Goal: Information Seeking & Learning: Find specific fact

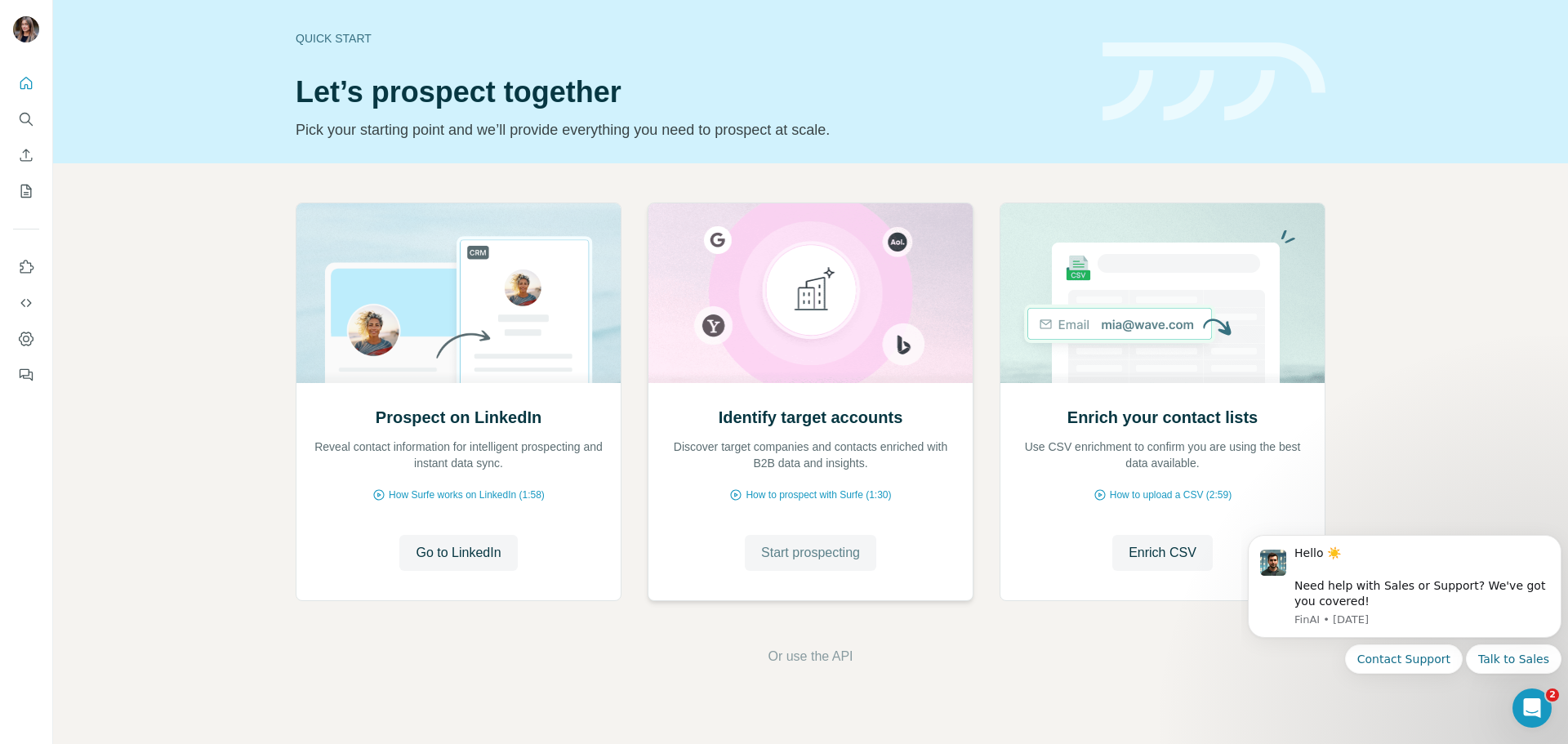
click at [853, 563] on button "Start prospecting" at bounding box center [811, 553] width 131 height 36
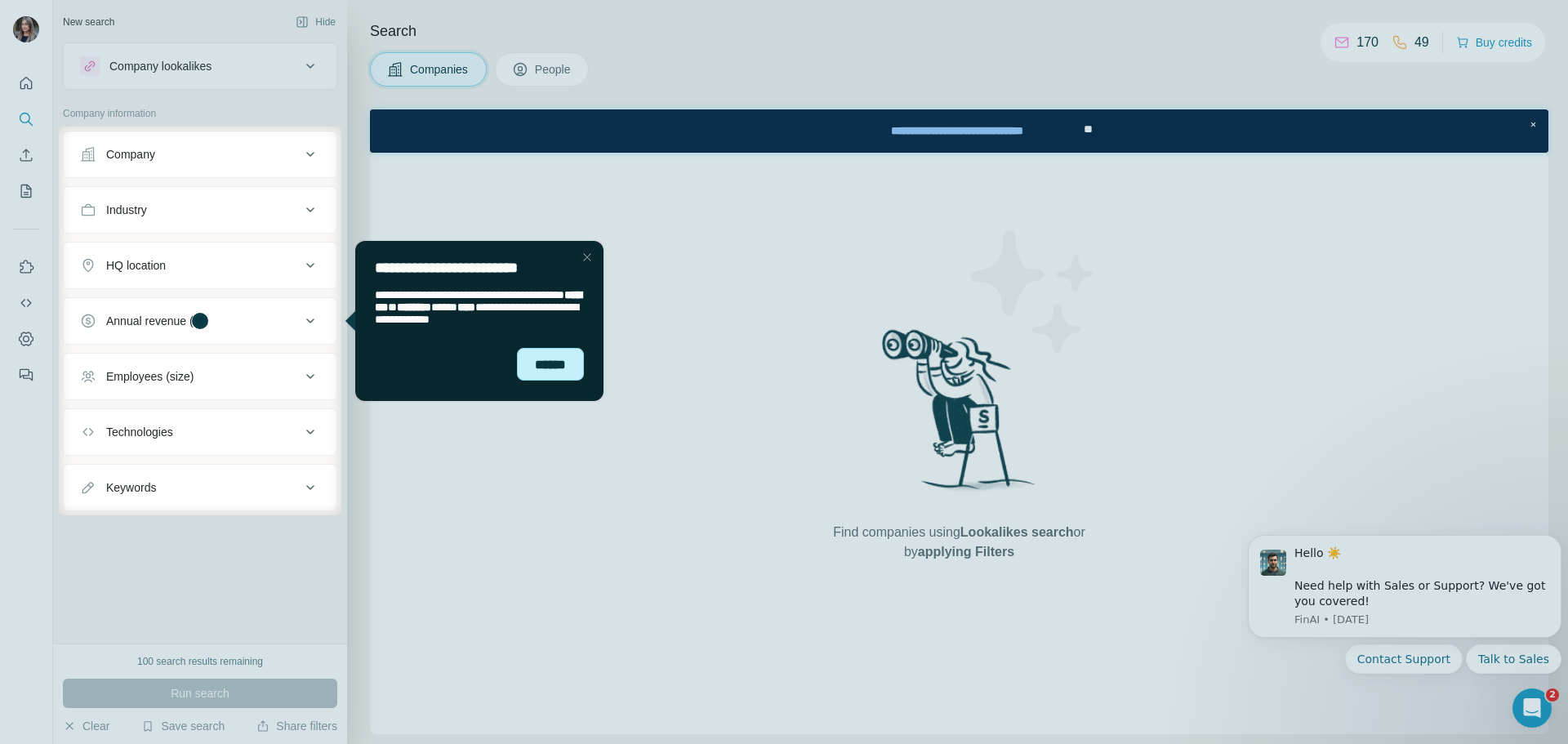
click at [541, 372] on div "******" at bounding box center [550, 364] width 67 height 33
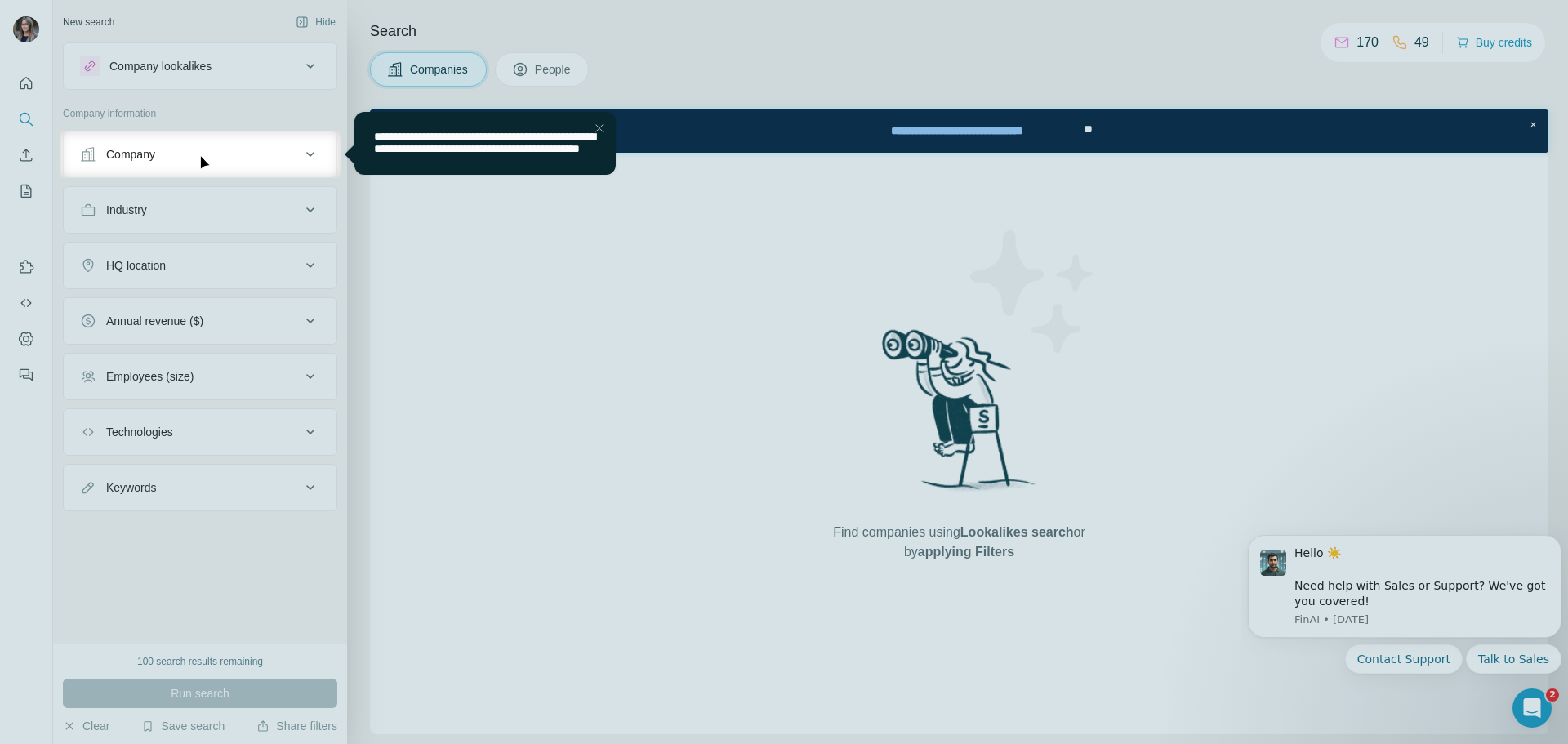
click at [297, 156] on div "Company" at bounding box center [190, 154] width 221 height 16
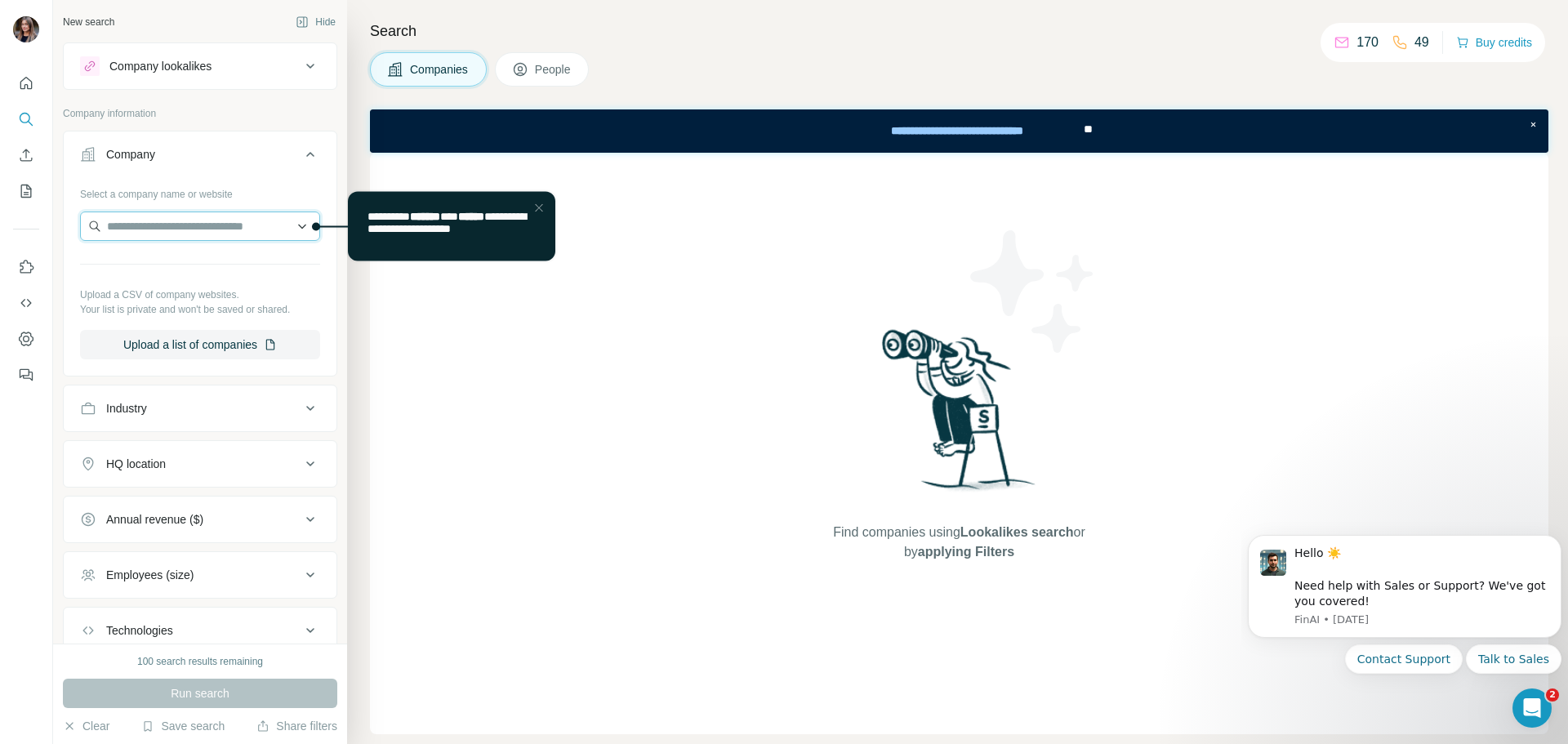
click at [235, 231] on input "text" at bounding box center [200, 225] width 240 height 29
type input "*******"
click at [230, 280] on div "Daysium [DOMAIN_NAME]" at bounding box center [194, 270] width 220 height 44
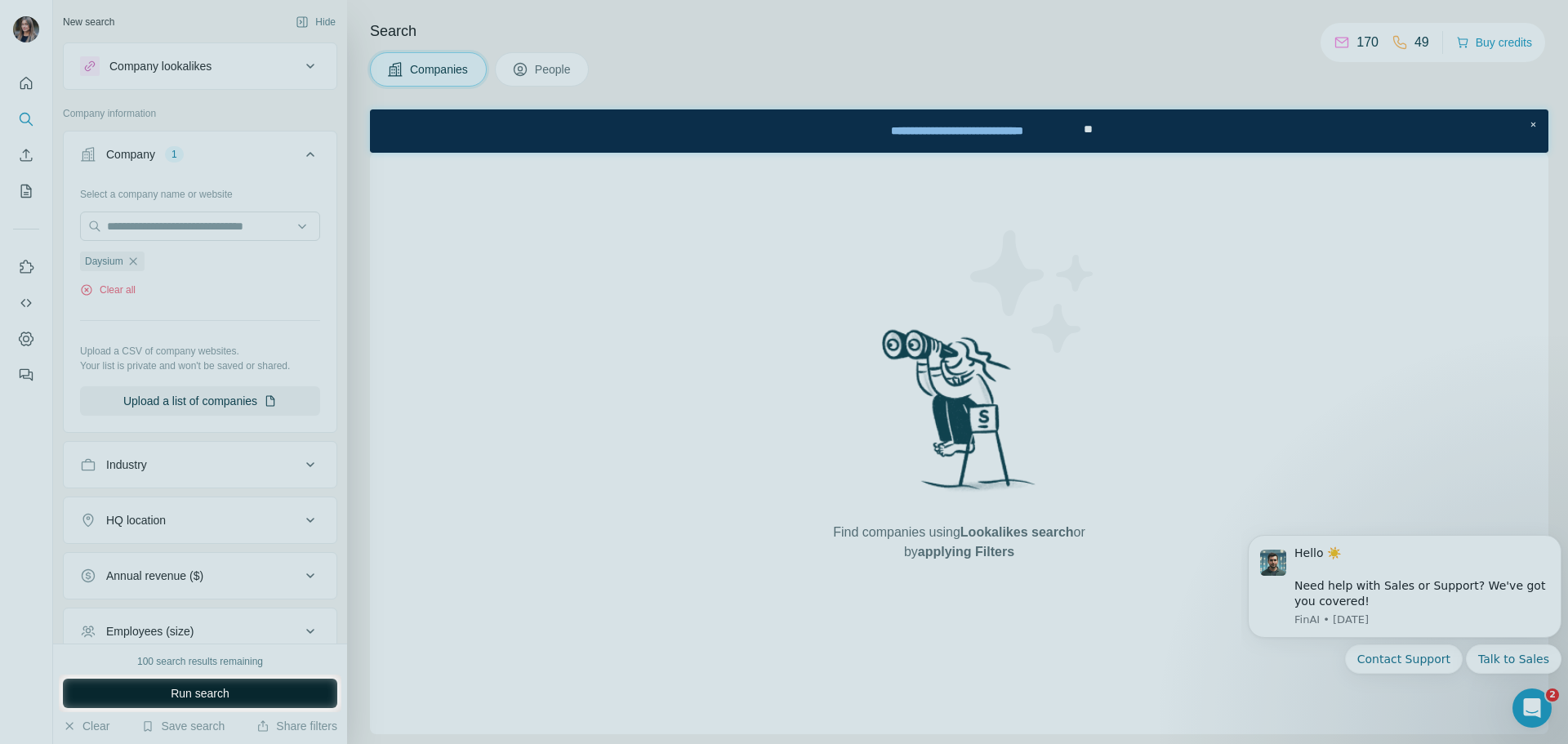
click at [270, 693] on button "Run search" at bounding box center [200, 692] width 274 height 29
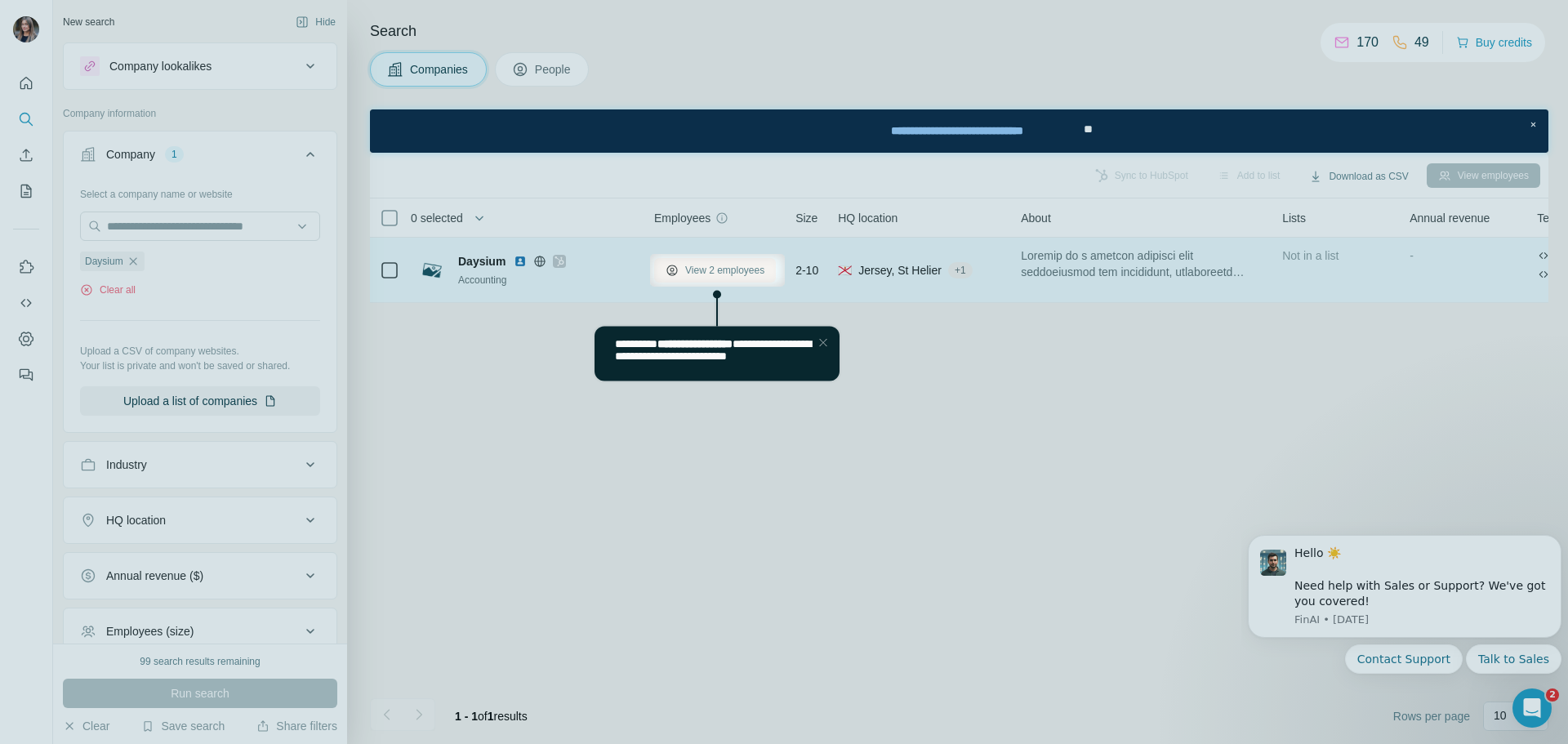
click at [753, 269] on span "View 2 employees" at bounding box center [724, 270] width 79 height 15
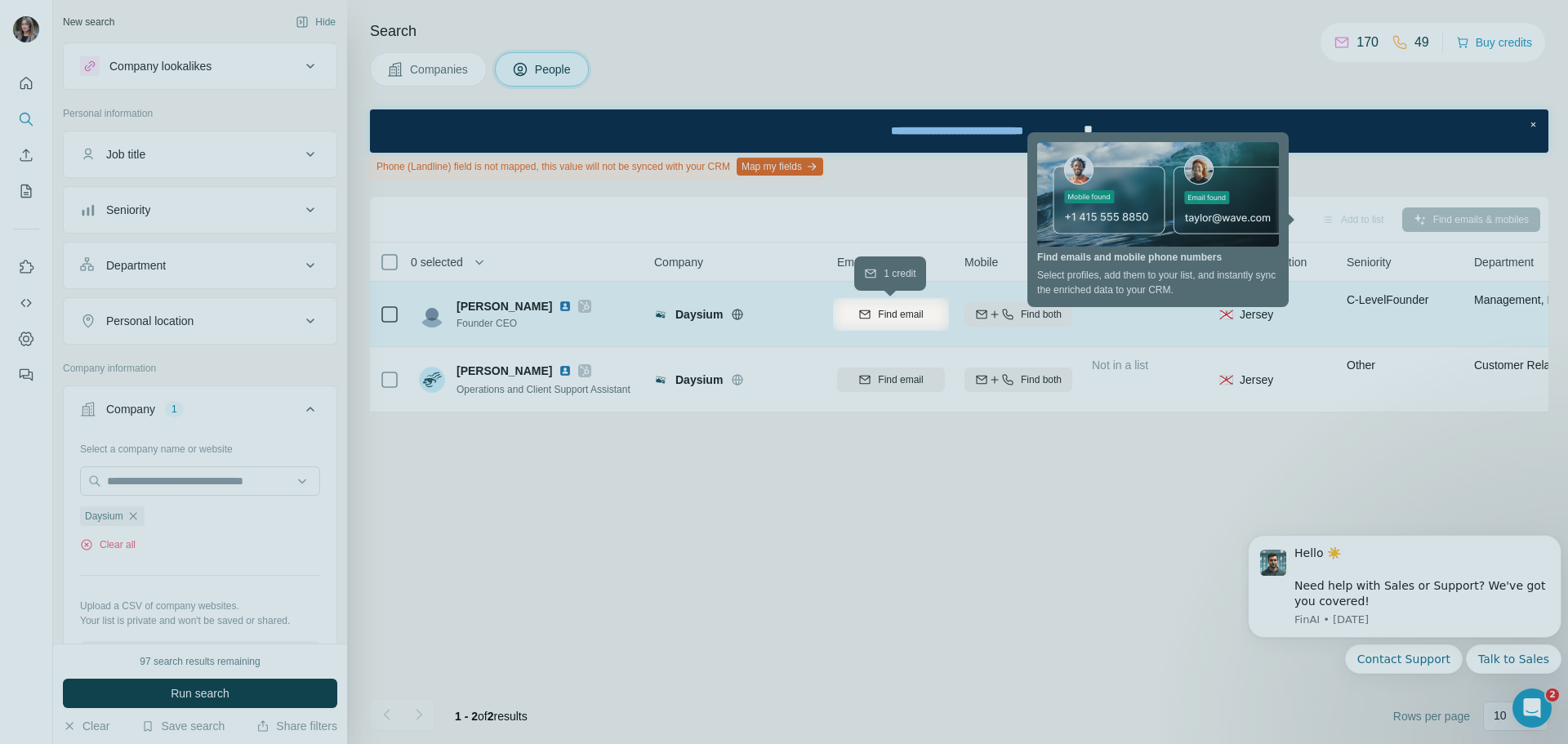
click at [890, 311] on span "Find email" at bounding box center [901, 314] width 45 height 15
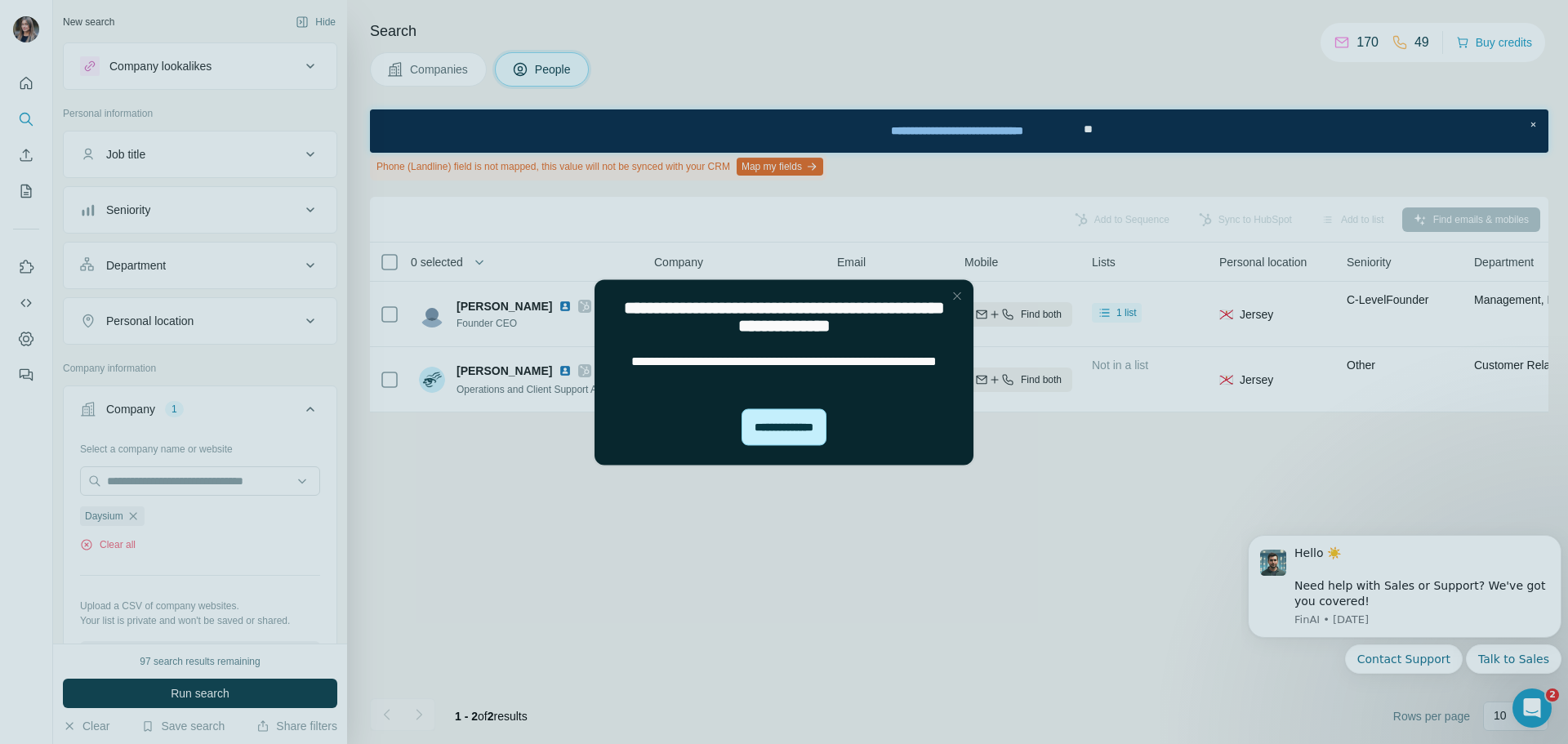
click at [799, 434] on div "**********" at bounding box center [784, 426] width 85 height 37
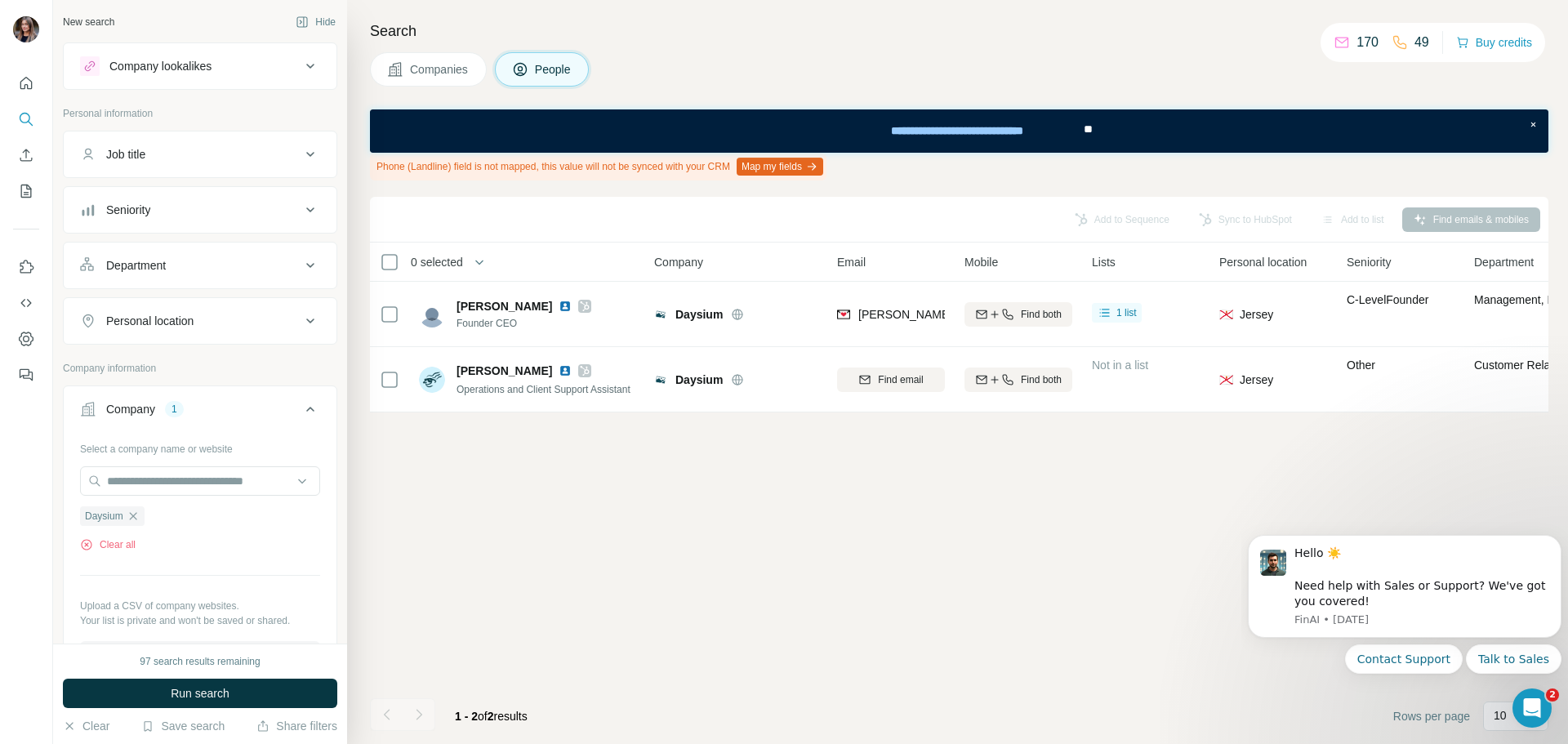
click at [281, 66] on div "Company lookalikes" at bounding box center [190, 66] width 221 height 20
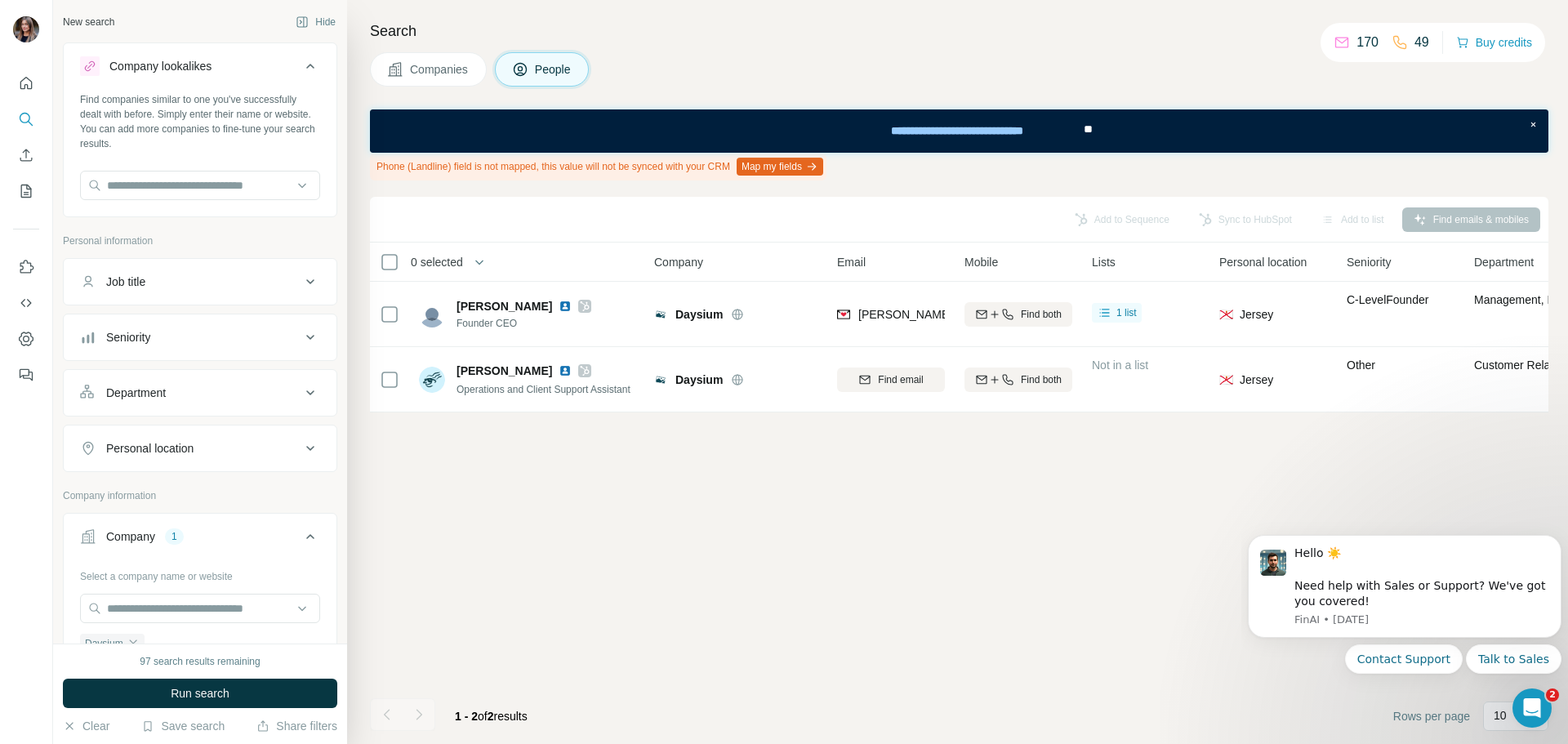
click at [294, 226] on div "Company lookalikes Find companies similar to one you've successfully dealt with…" at bounding box center [200, 639] width 274 height 1193
click at [302, 65] on icon at bounding box center [310, 66] width 20 height 20
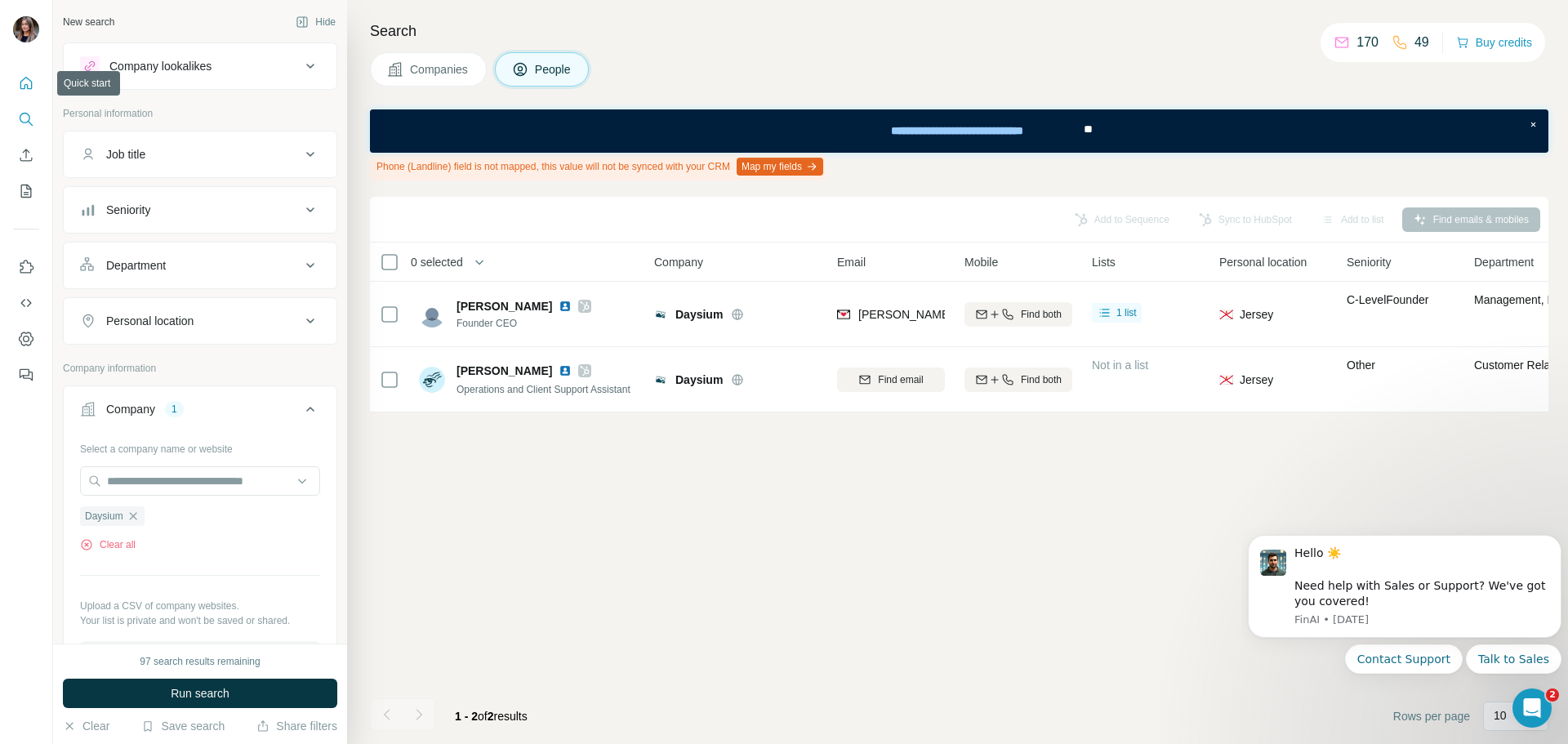
click at [28, 77] on icon "Quick start" at bounding box center [25, 83] width 16 height 16
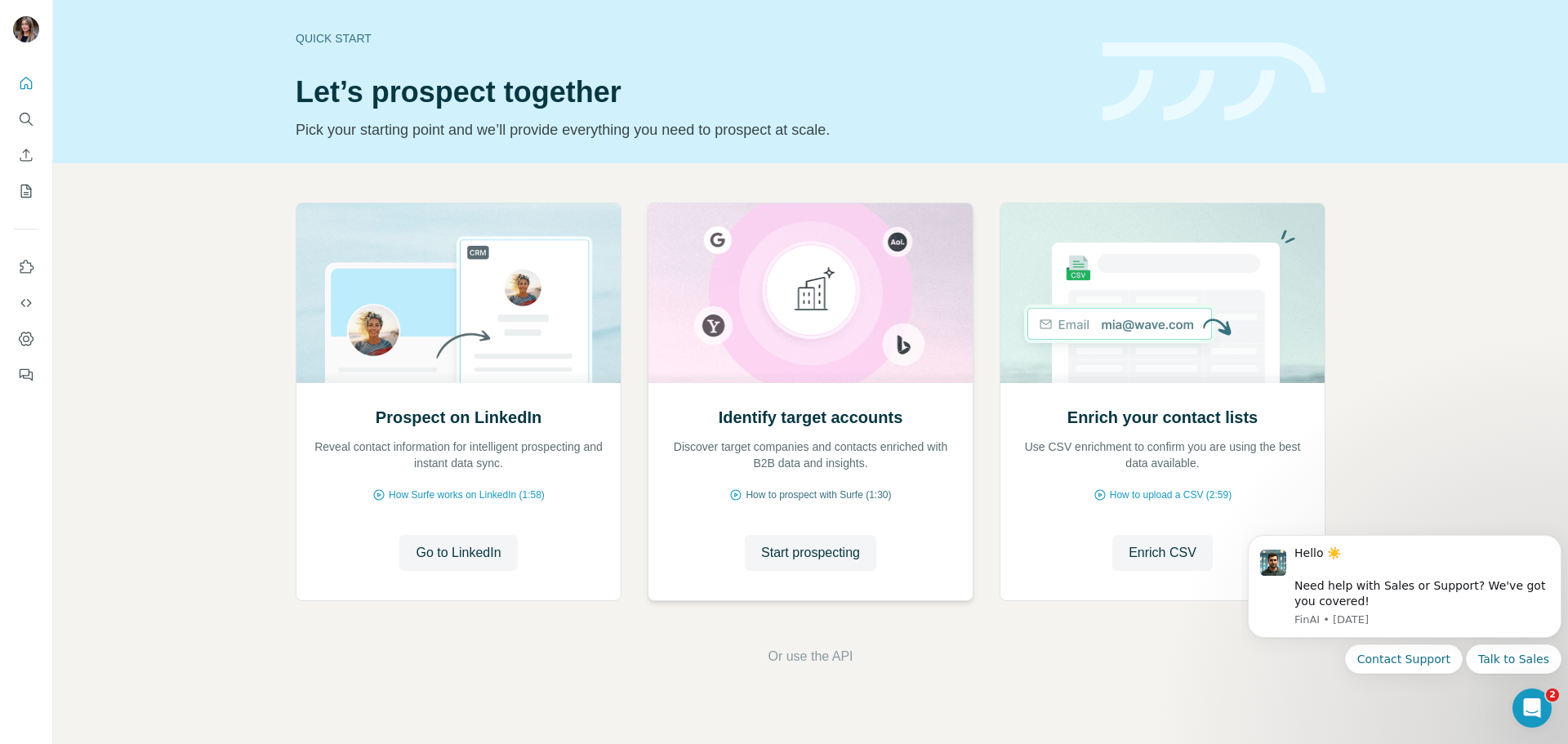
click at [819, 495] on span "How to prospect with Surfe (1:30)" at bounding box center [818, 495] width 145 height 15
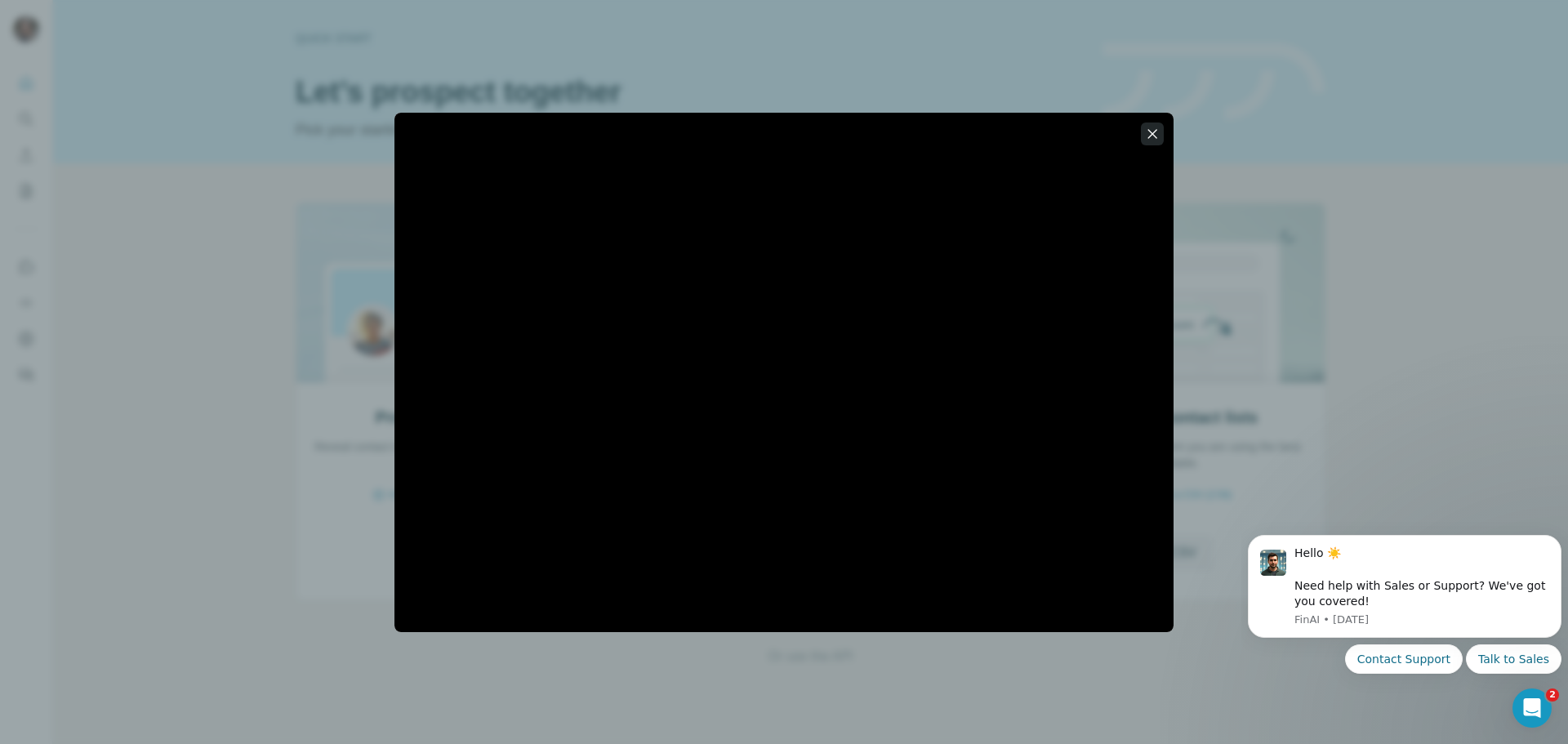
click at [1151, 136] on icon "button" at bounding box center [1151, 133] width 16 height 16
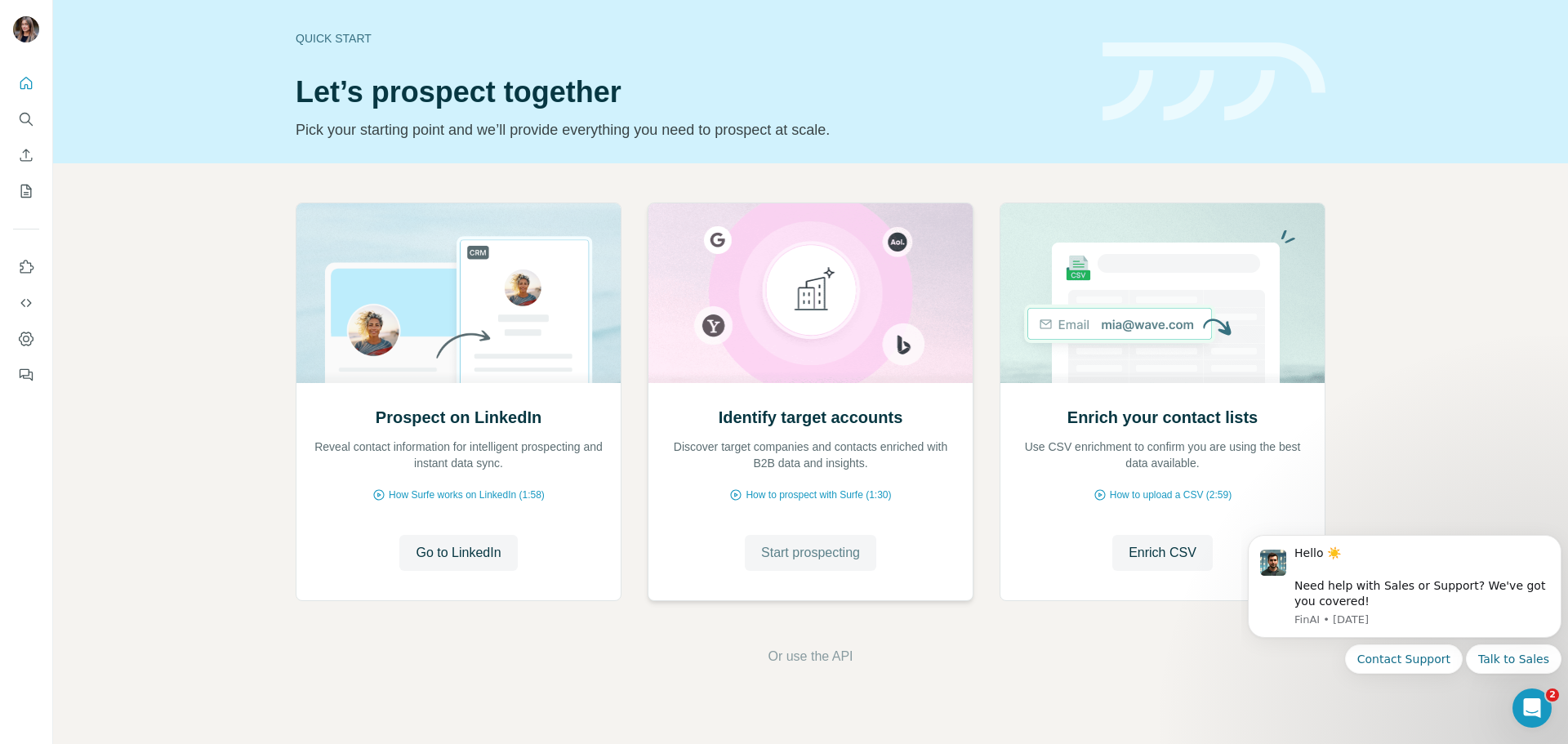
click at [860, 553] on span "Start prospecting" at bounding box center [810, 553] width 99 height 20
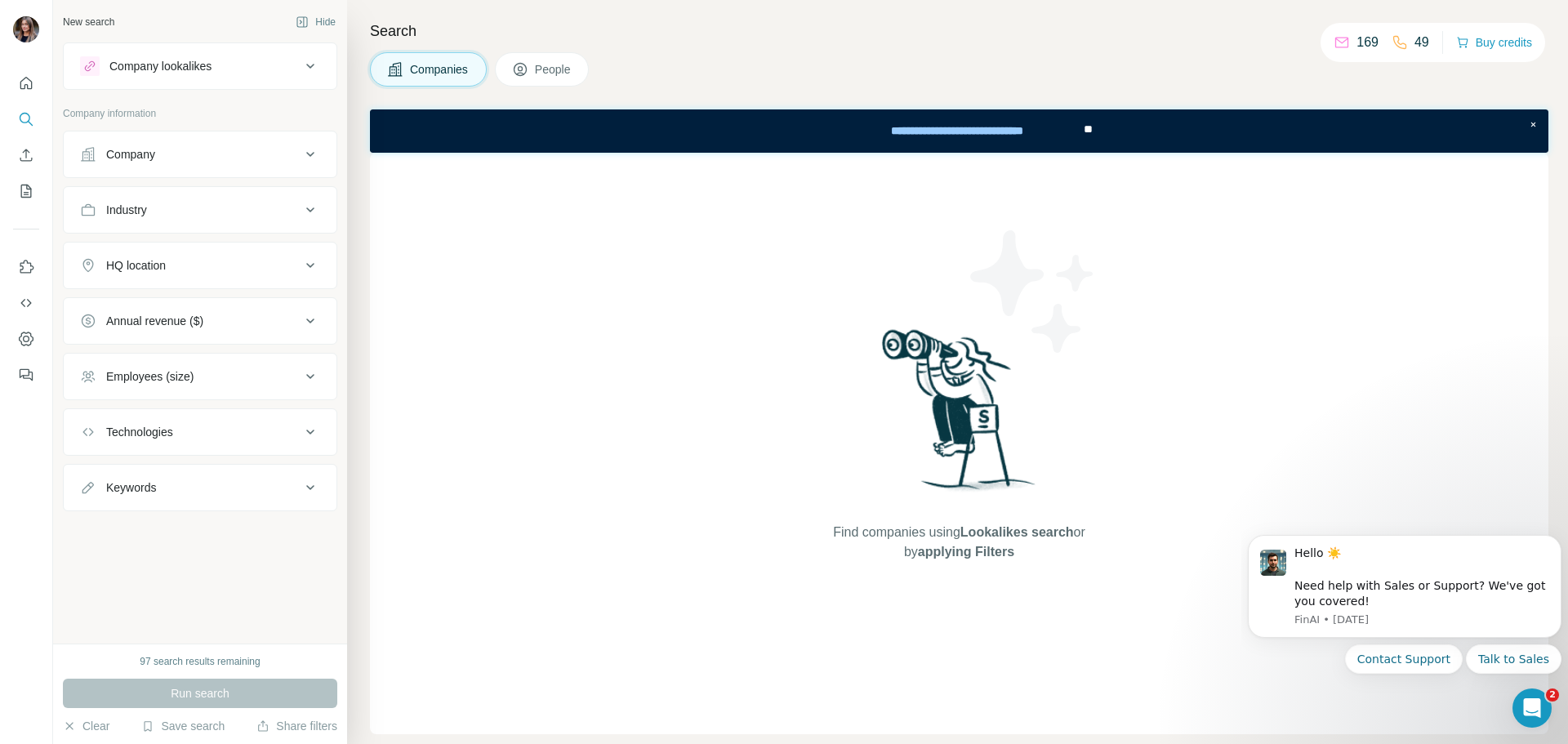
click at [541, 60] on button "People" at bounding box center [541, 69] width 95 height 35
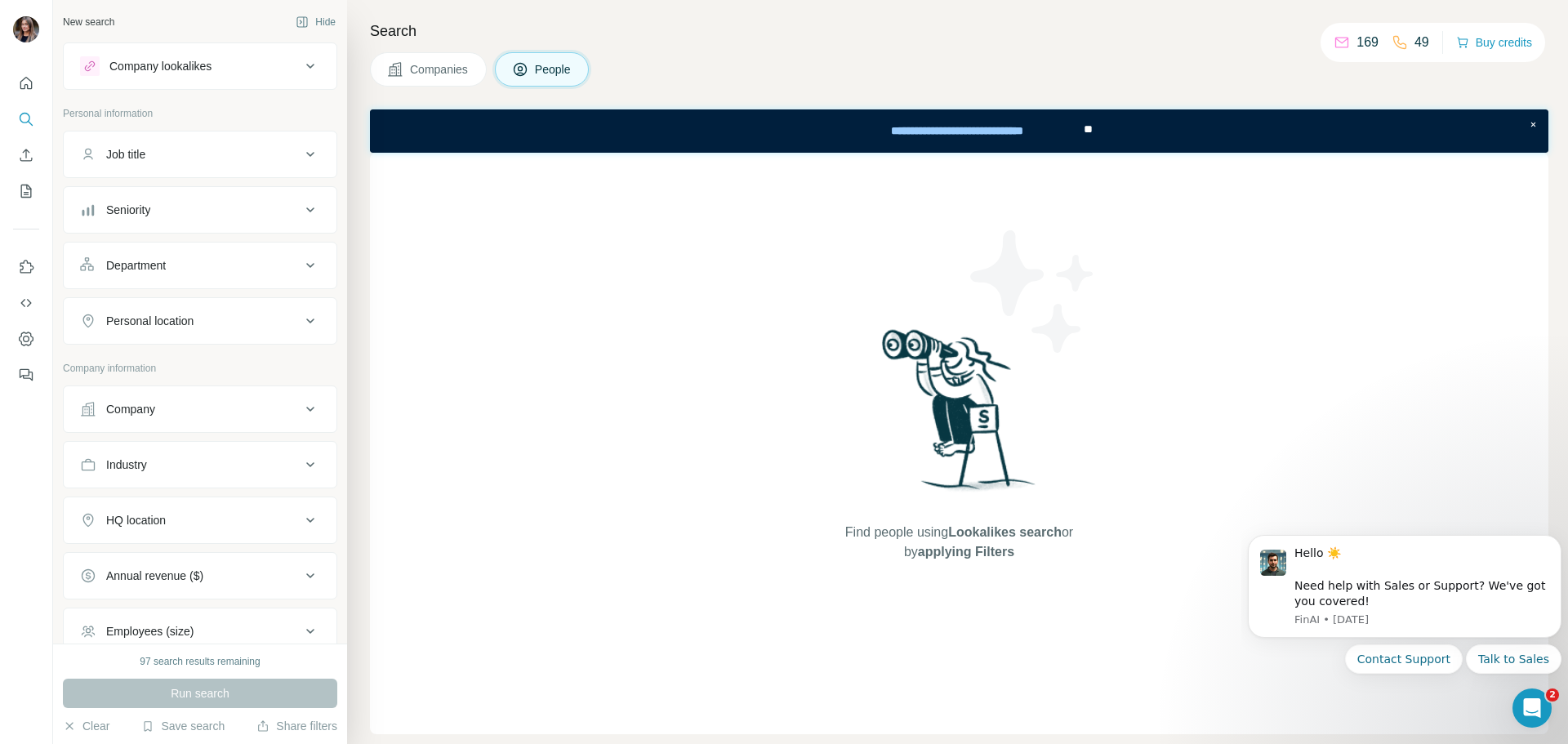
click at [237, 161] on div "Job title" at bounding box center [190, 154] width 221 height 16
click at [215, 197] on input "text" at bounding box center [183, 194] width 207 height 29
click at [140, 190] on input "text" at bounding box center [183, 194] width 207 height 29
type input "**********"
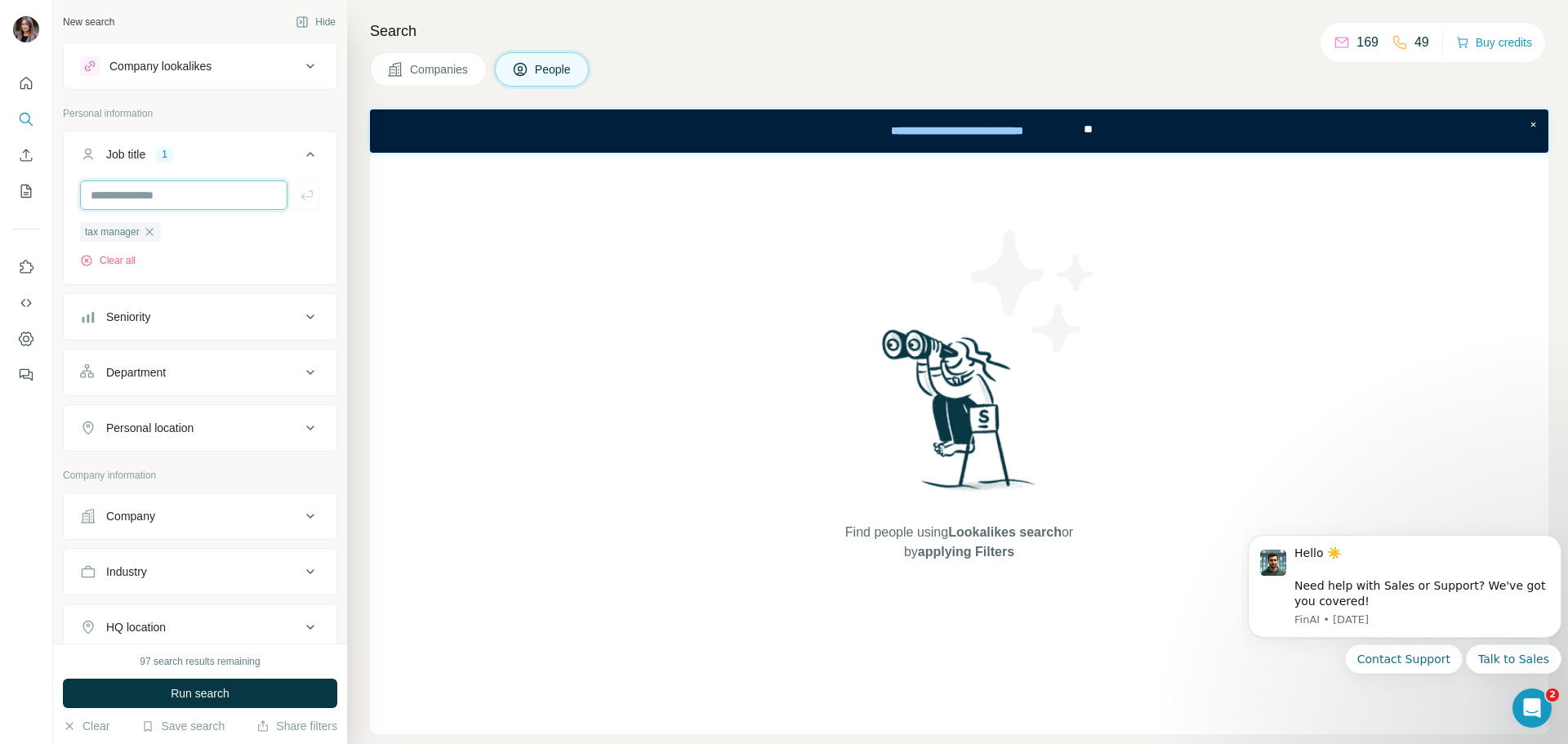
click at [156, 193] on input "text" at bounding box center [183, 194] width 207 height 29
click at [177, 197] on input "text" at bounding box center [183, 194] width 207 height 29
type input "**********"
click at [177, 198] on input "text" at bounding box center [183, 194] width 207 height 29
type input "**********"
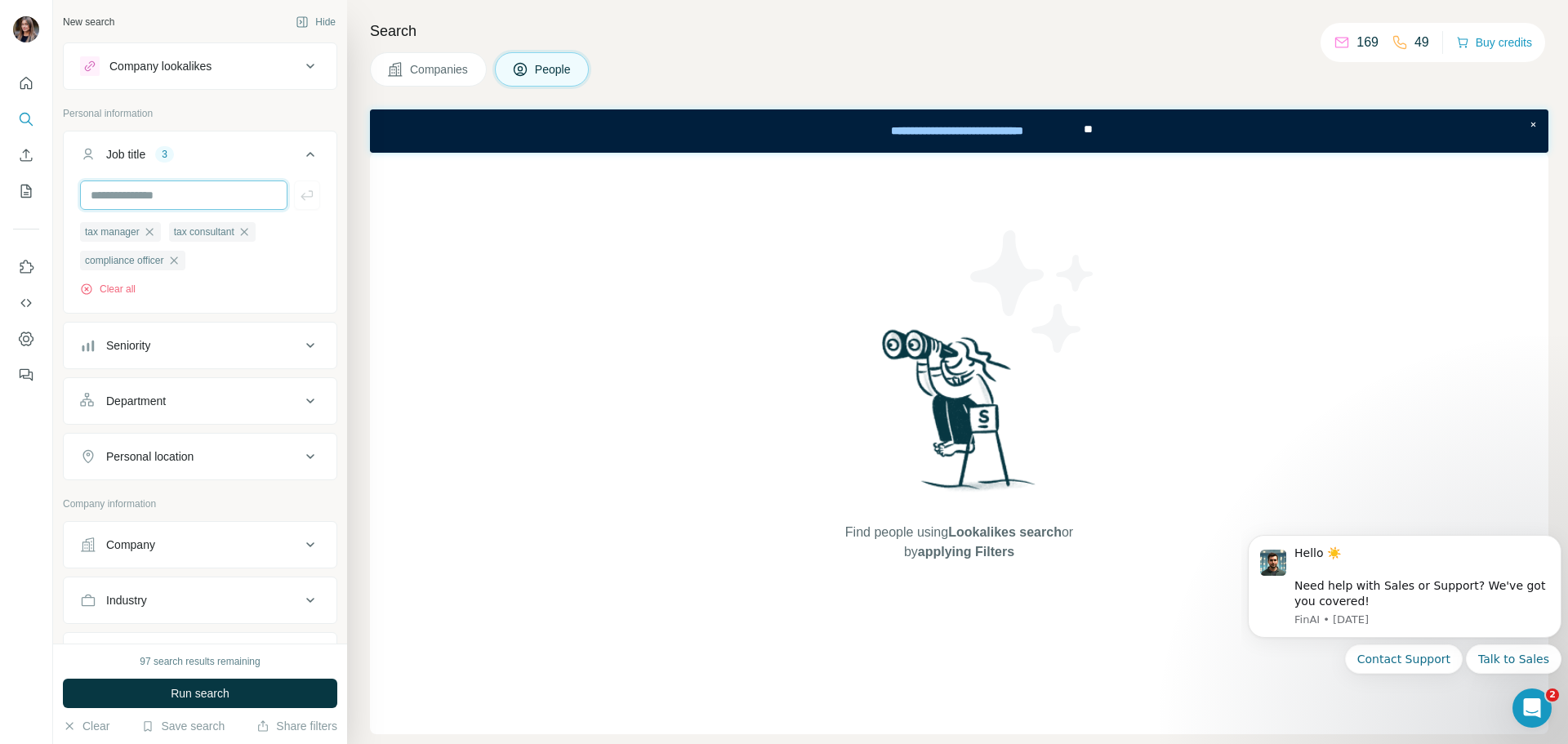
click at [184, 198] on input "text" at bounding box center [183, 194] width 207 height 29
type input "**********"
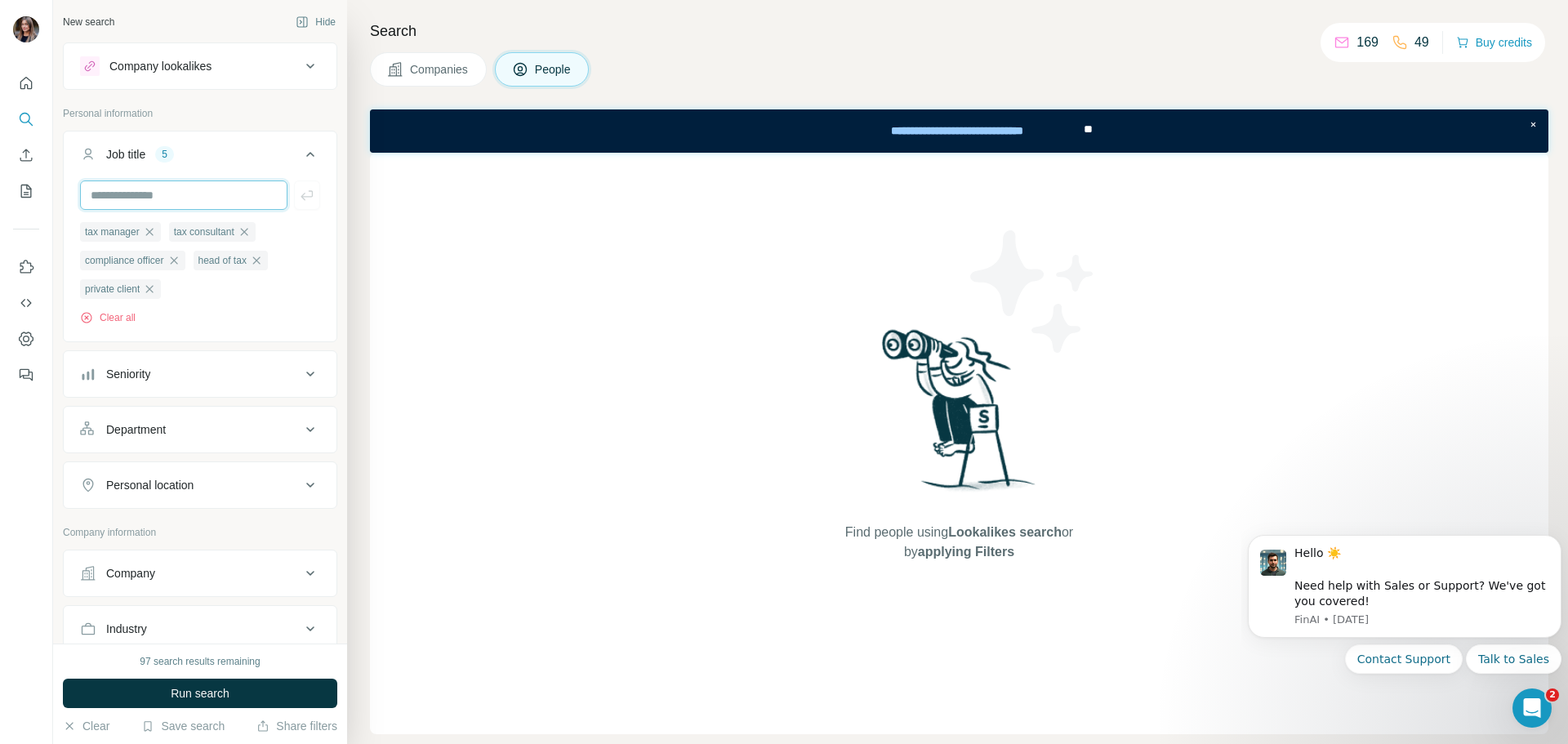
click at [195, 197] on input "text" at bounding box center [183, 194] width 207 height 29
click at [198, 196] on input "text" at bounding box center [183, 194] width 207 height 29
click at [200, 195] on input "text" at bounding box center [183, 194] width 207 height 29
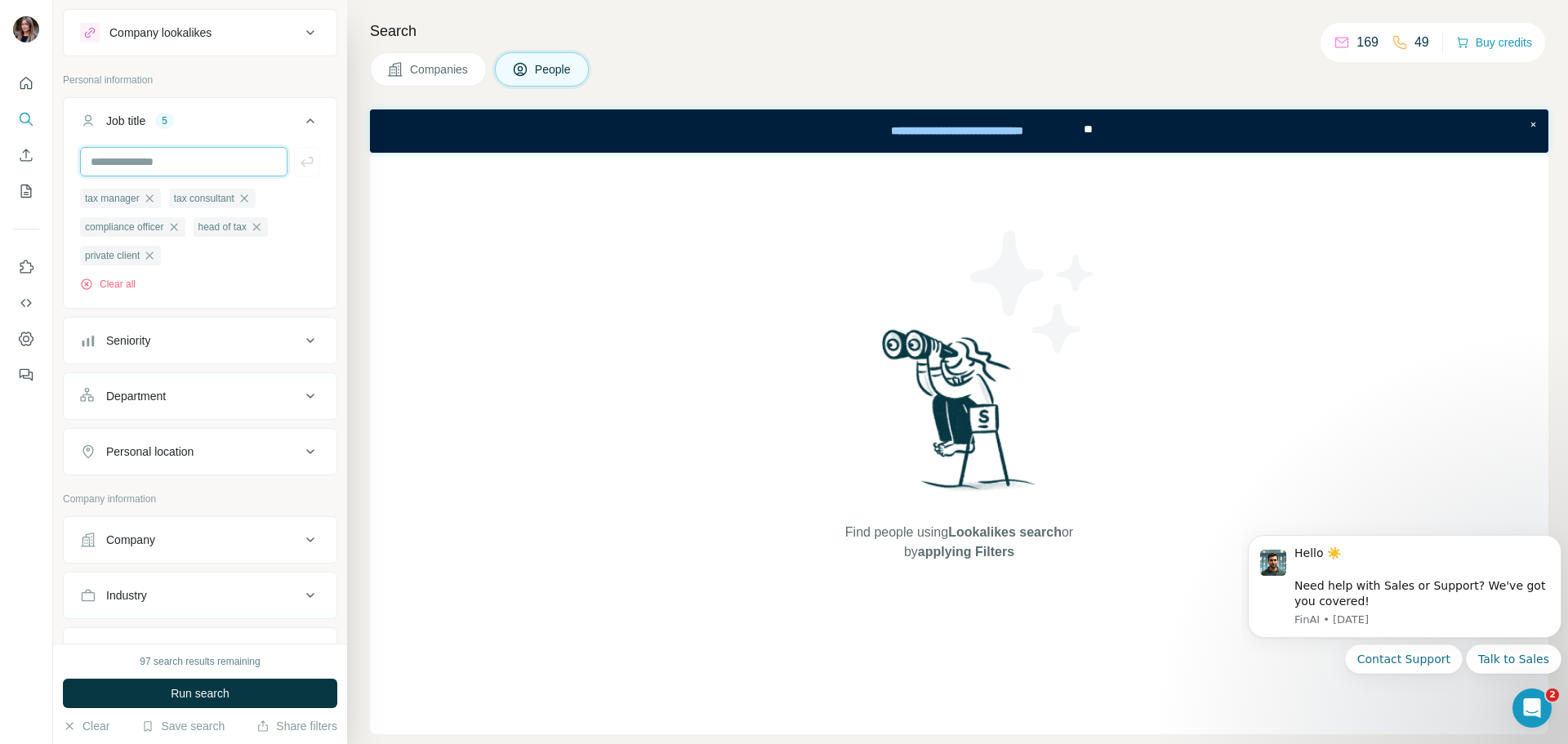
scroll to position [29, 0]
click at [201, 356] on button "Seniority" at bounding box center [200, 344] width 273 height 39
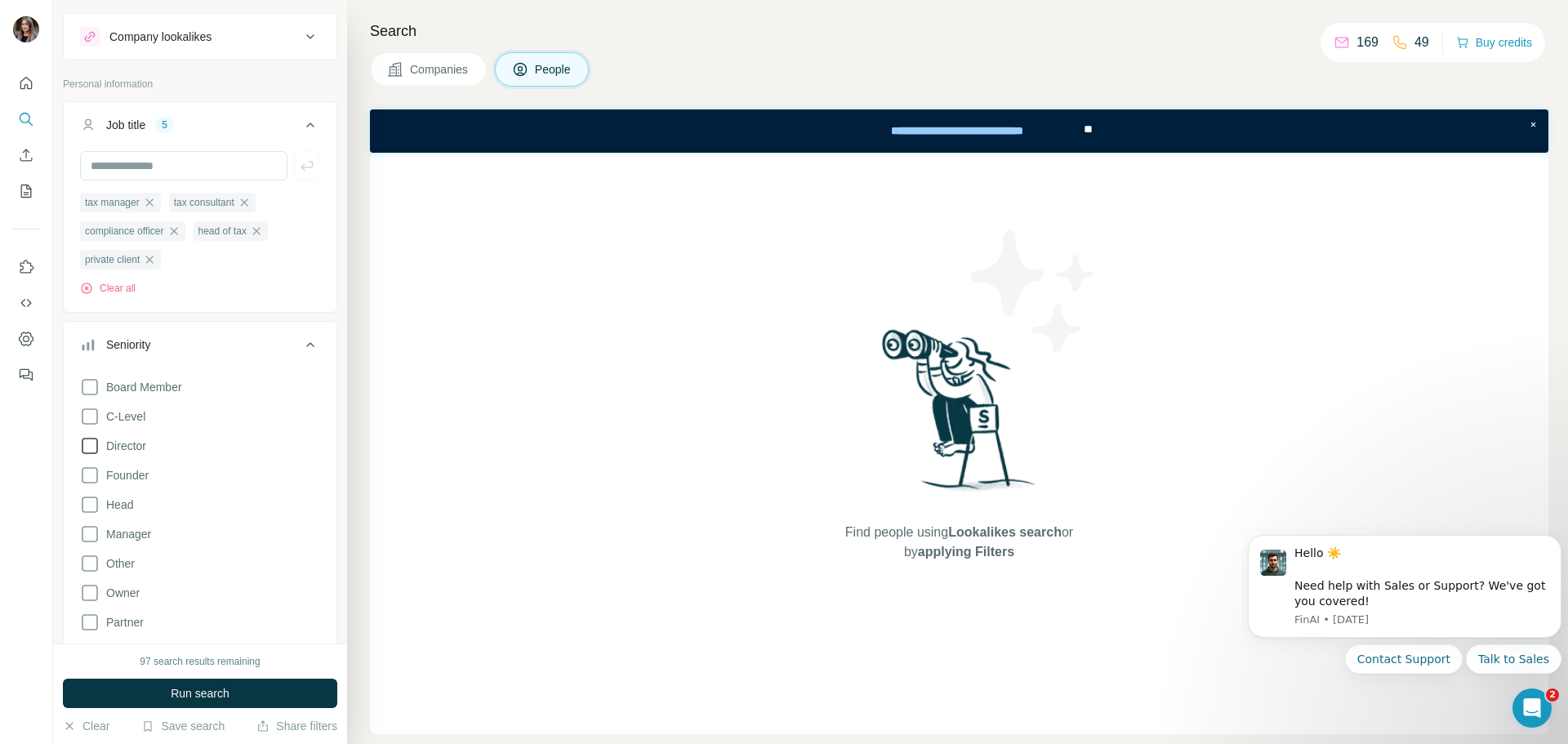
click at [93, 454] on icon at bounding box center [89, 446] width 20 height 20
click at [93, 472] on icon at bounding box center [89, 475] width 20 height 20
click at [95, 508] on icon at bounding box center [89, 504] width 20 height 20
click at [93, 539] on icon at bounding box center [89, 534] width 20 height 20
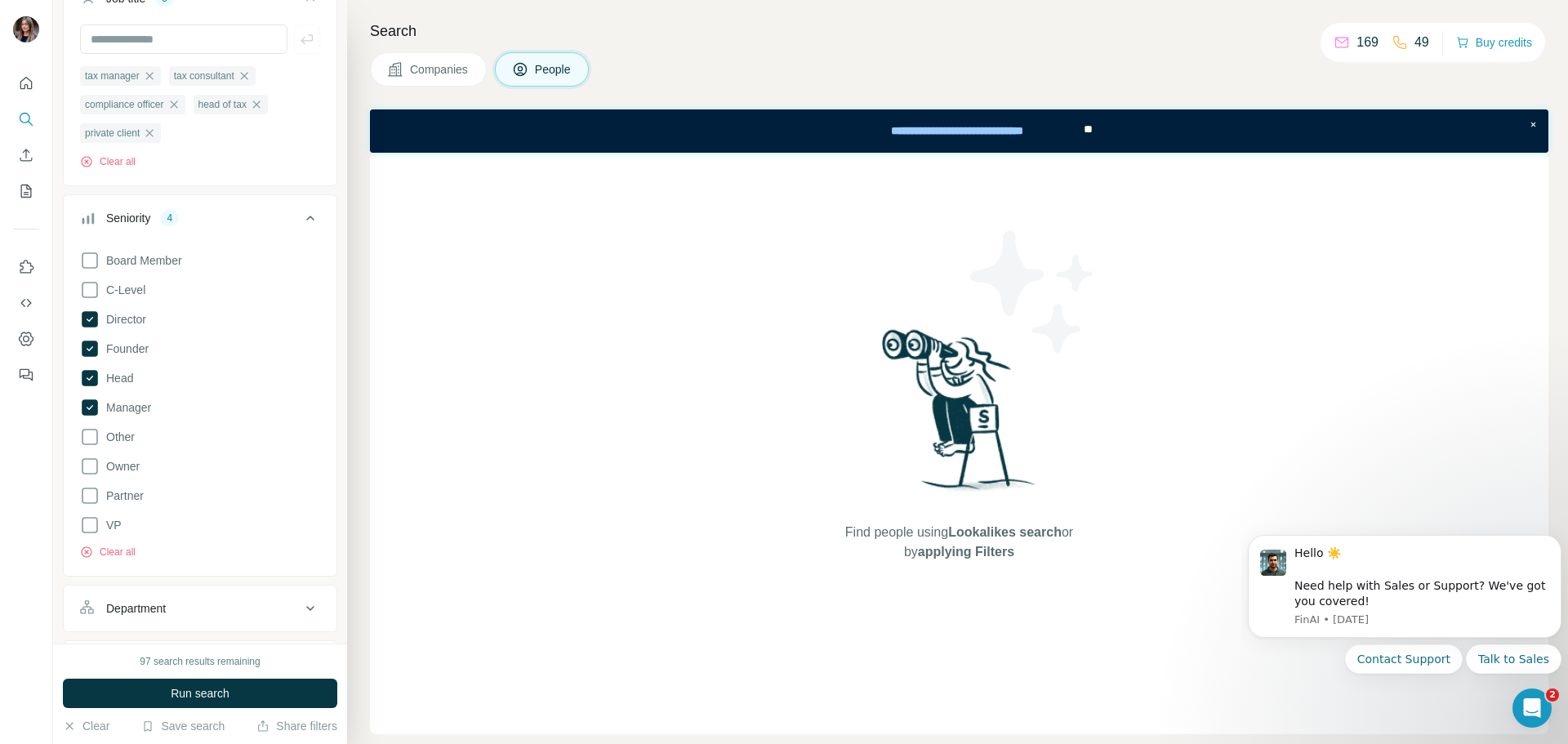
scroll to position [157, 0]
click at [88, 502] on icon at bounding box center [89, 494] width 20 height 20
click at [90, 461] on icon at bounding box center [89, 464] width 16 height 16
click at [163, 615] on div "Department" at bounding box center [136, 607] width 60 height 16
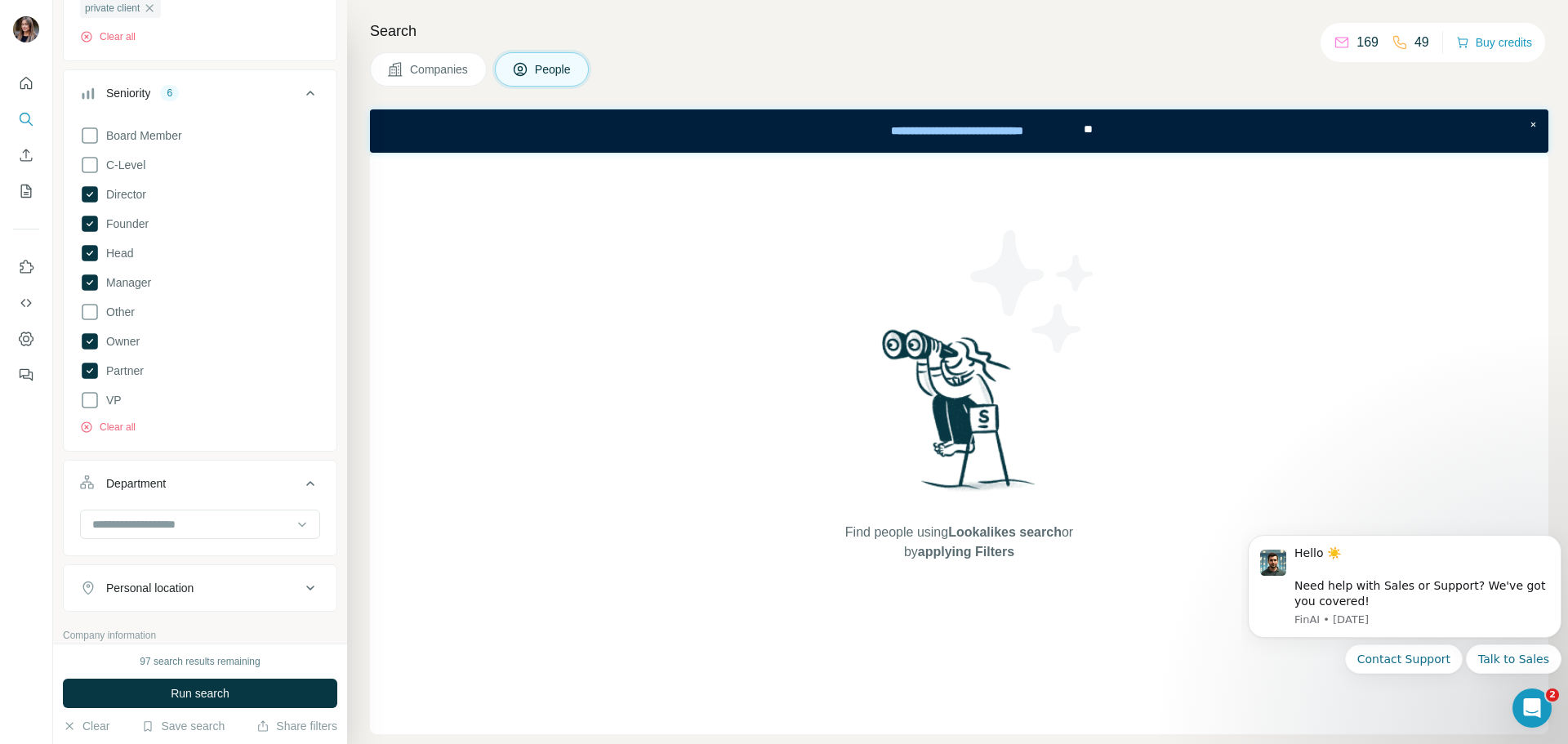
scroll to position [414, 0]
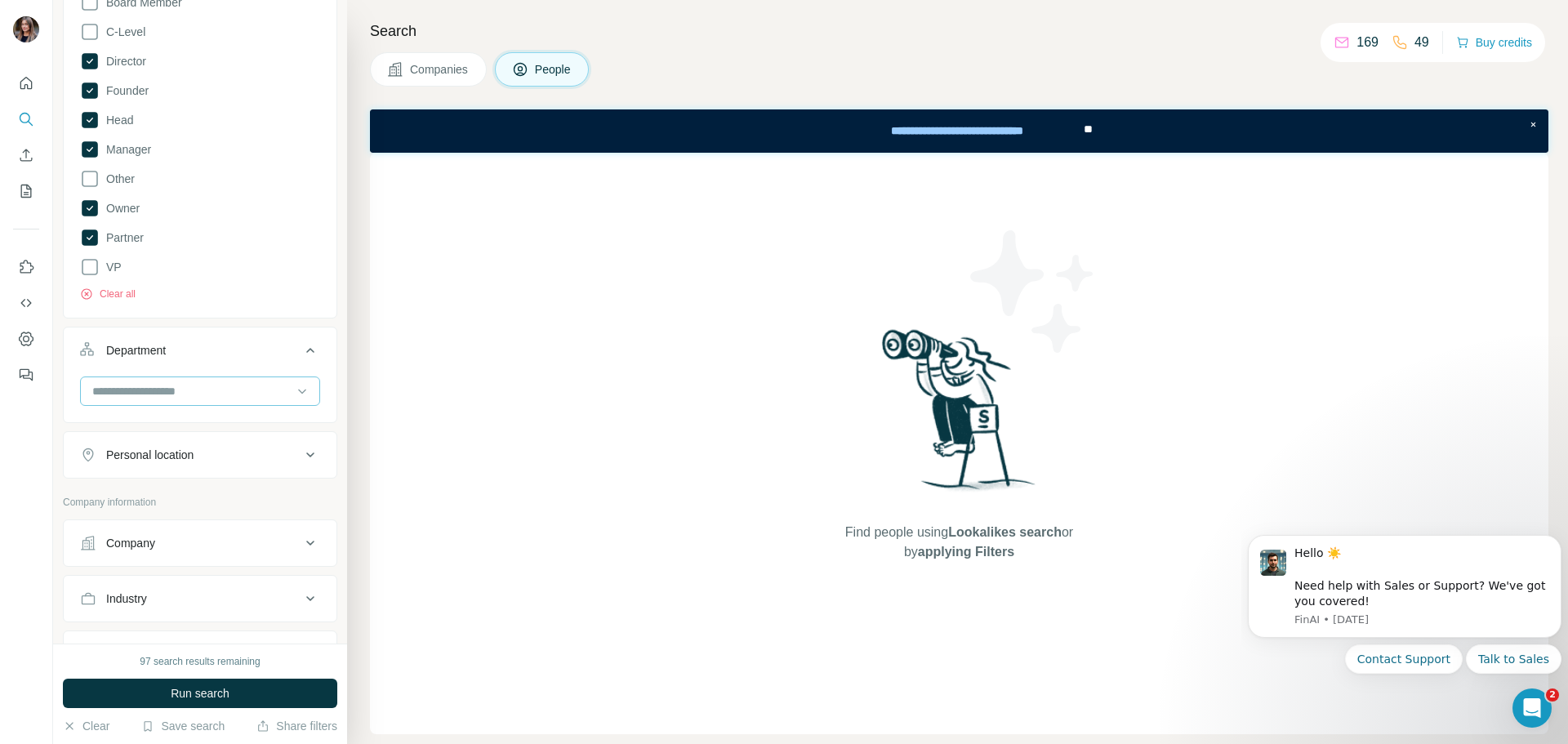
click at [199, 388] on input at bounding box center [191, 390] width 202 height 18
click at [204, 429] on div "Legal" at bounding box center [193, 426] width 200 height 16
click at [211, 405] on div at bounding box center [191, 391] width 202 height 28
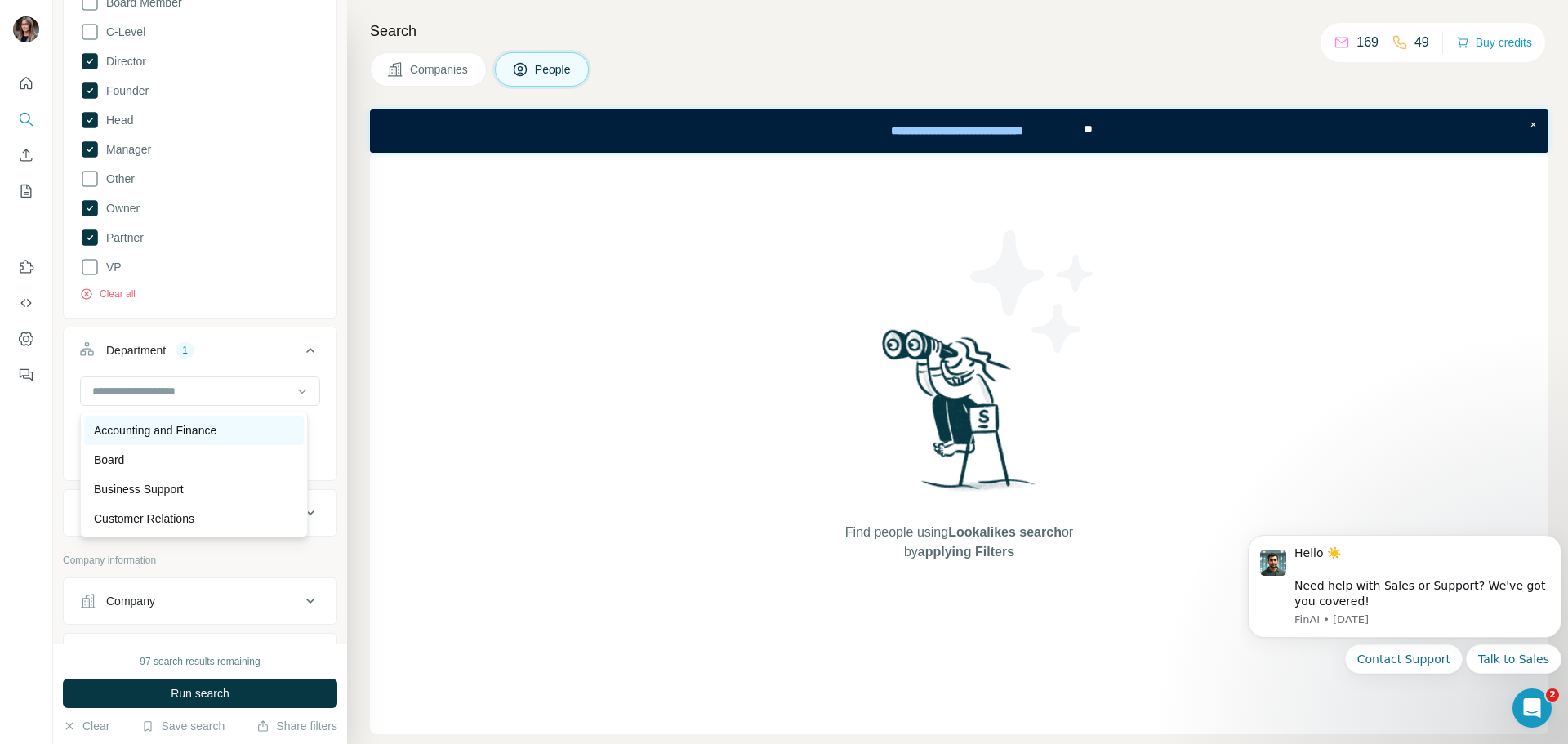
click at [211, 433] on p "Accounting and Finance" at bounding box center [155, 430] width 123 height 16
click at [229, 402] on div at bounding box center [191, 391] width 202 height 28
click at [261, 297] on div "Board Member C-Level Director Founder Head Manager Other Owner Partner VP Clear…" at bounding box center [200, 144] width 240 height 315
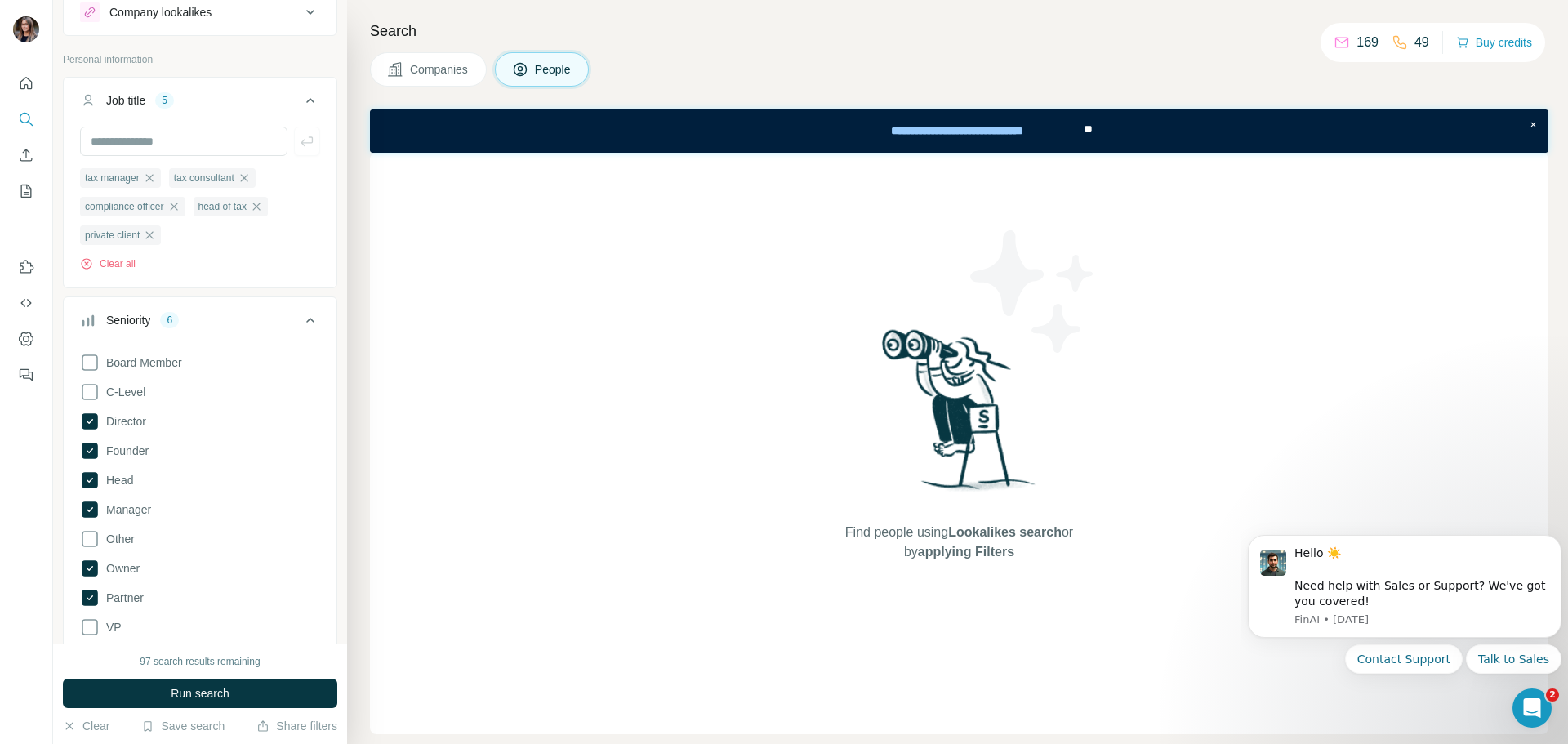
scroll to position [53, 0]
click at [205, 138] on input "text" at bounding box center [183, 142] width 207 height 29
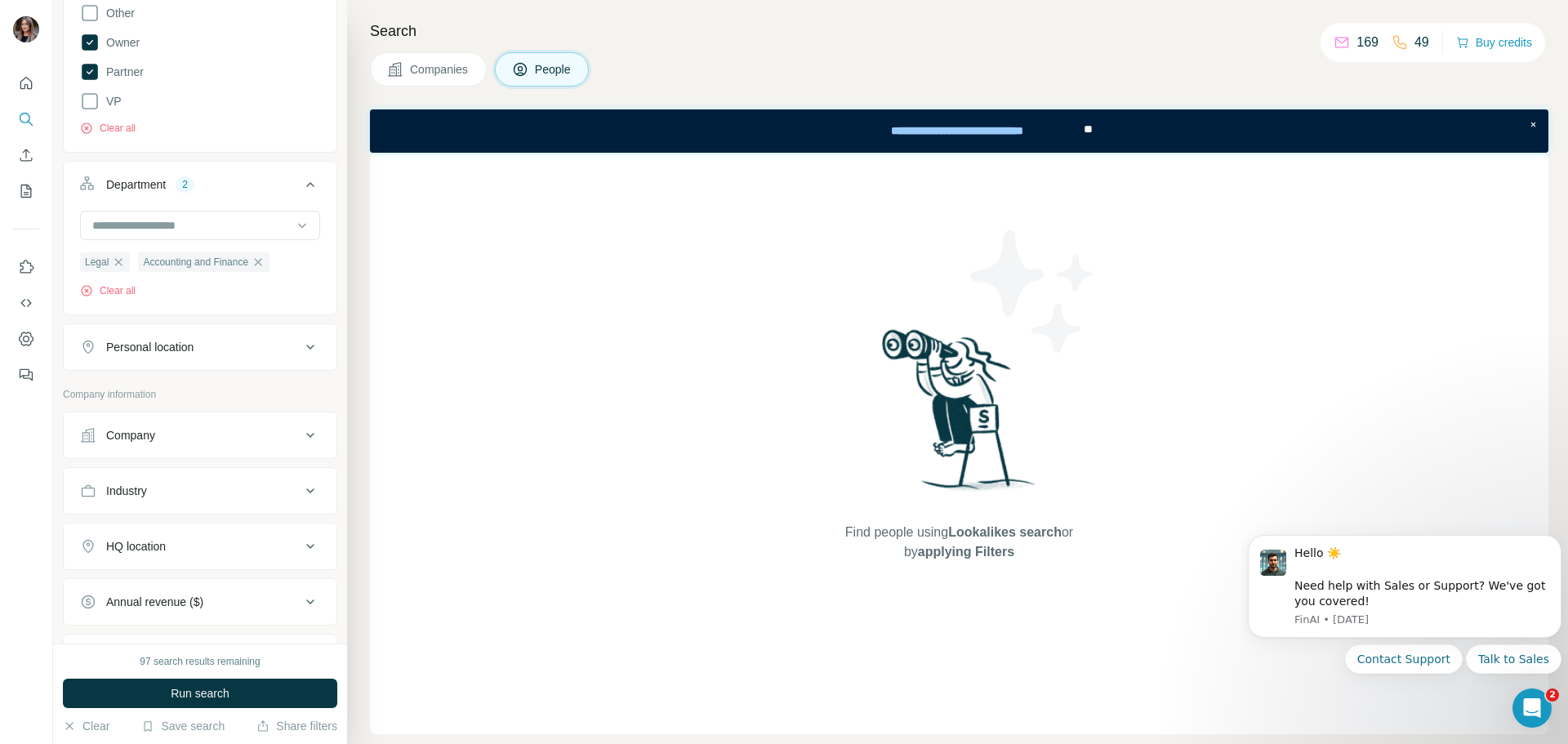
scroll to position [895, 0]
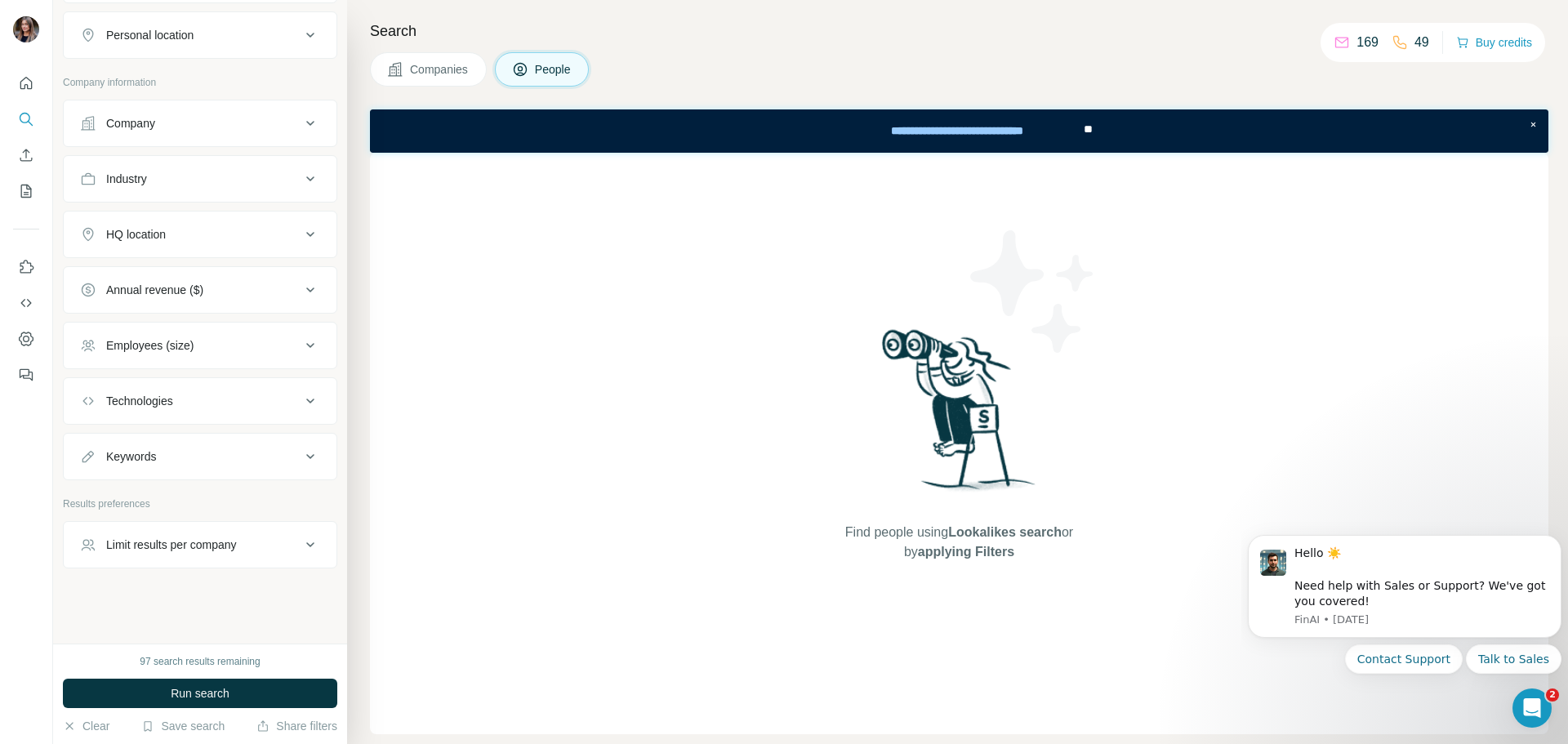
type input "**********"
click at [285, 445] on button "Keywords" at bounding box center [200, 457] width 273 height 39
click at [226, 502] on input "text" at bounding box center [183, 493] width 207 height 29
type input "**********"
click at [226, 502] on input "text" at bounding box center [183, 493] width 207 height 29
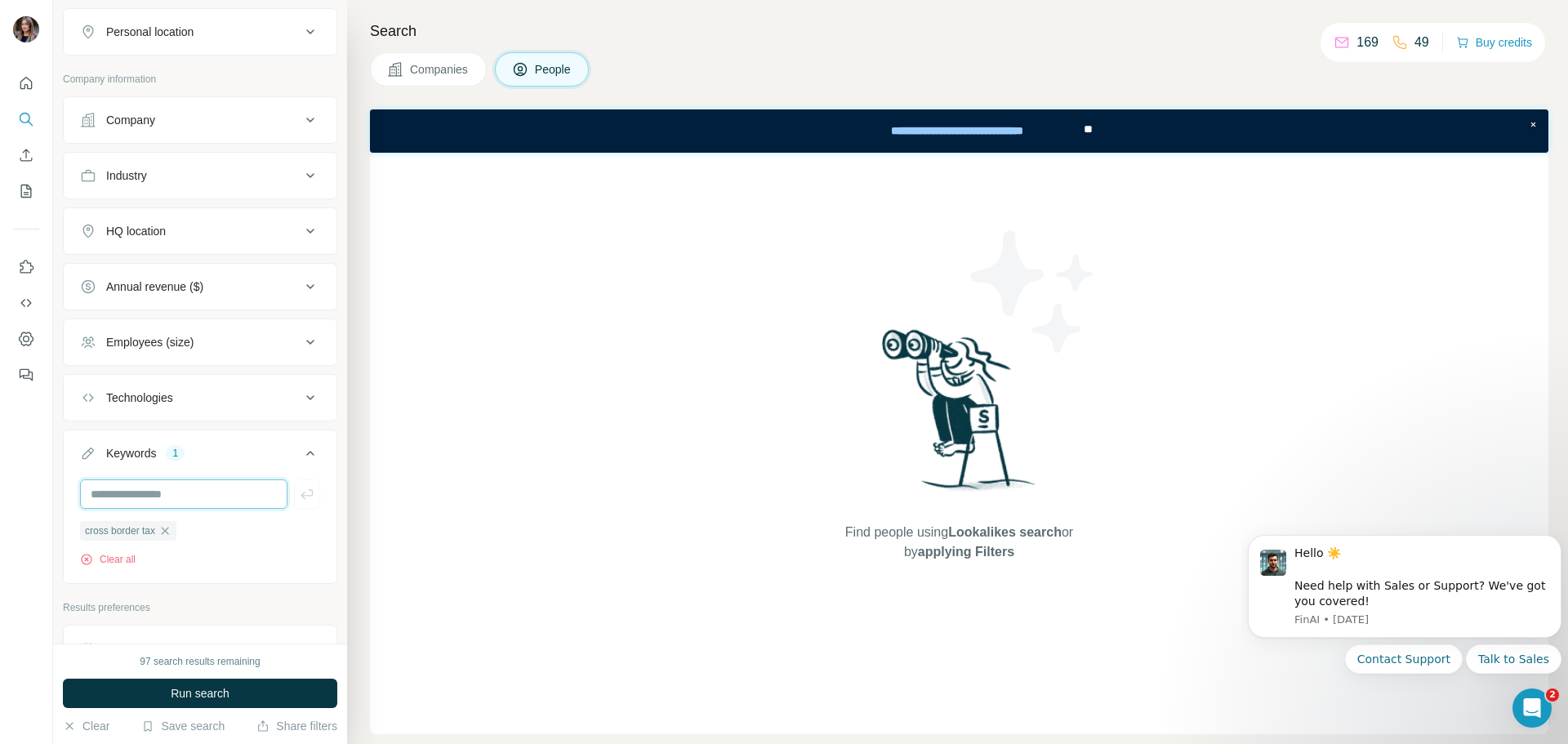
click at [226, 502] on input "text" at bounding box center [183, 493] width 207 height 29
type input "**********"
click at [224, 497] on input "text" at bounding box center [183, 493] width 207 height 29
type input "**********"
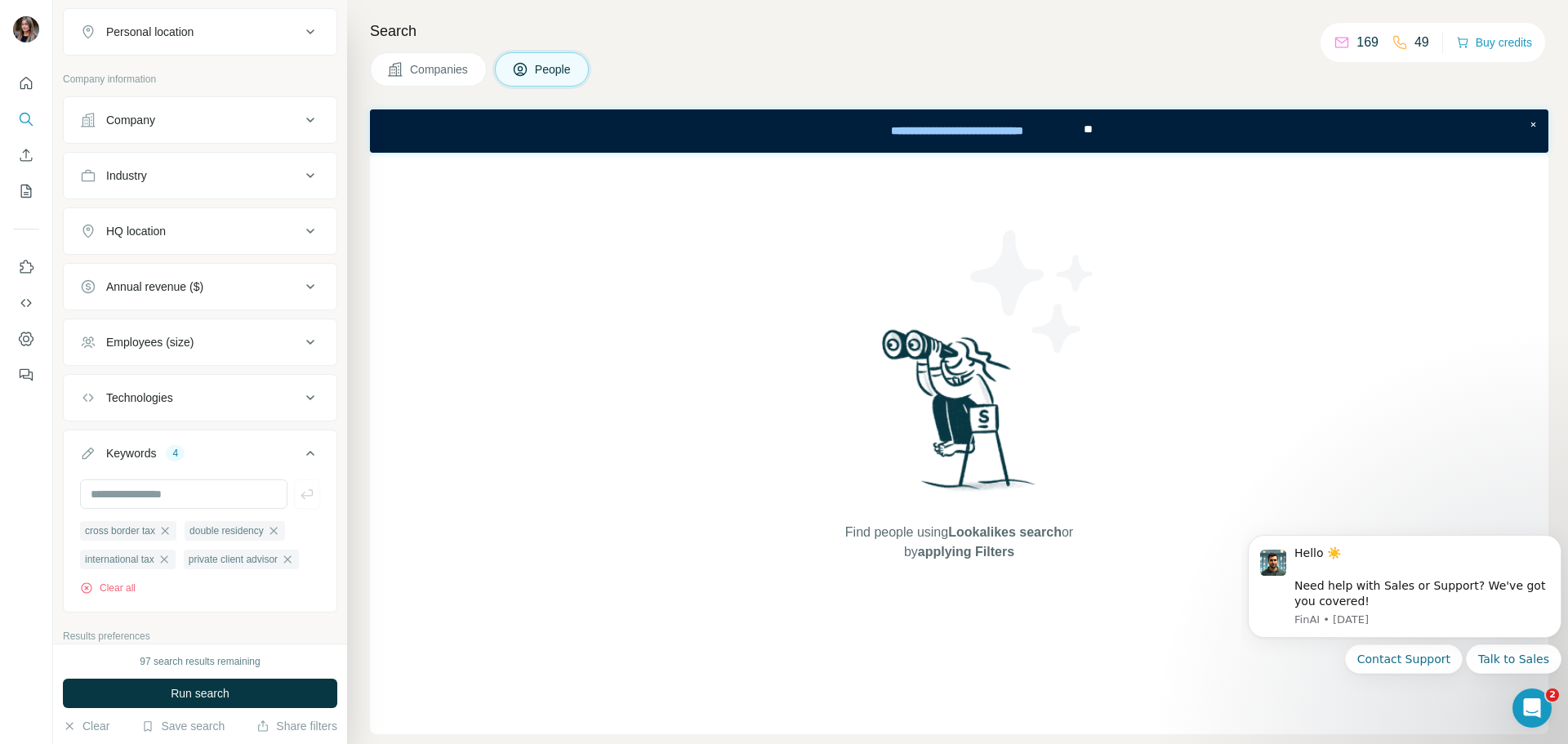
click at [255, 396] on div "Technologies" at bounding box center [190, 397] width 221 height 16
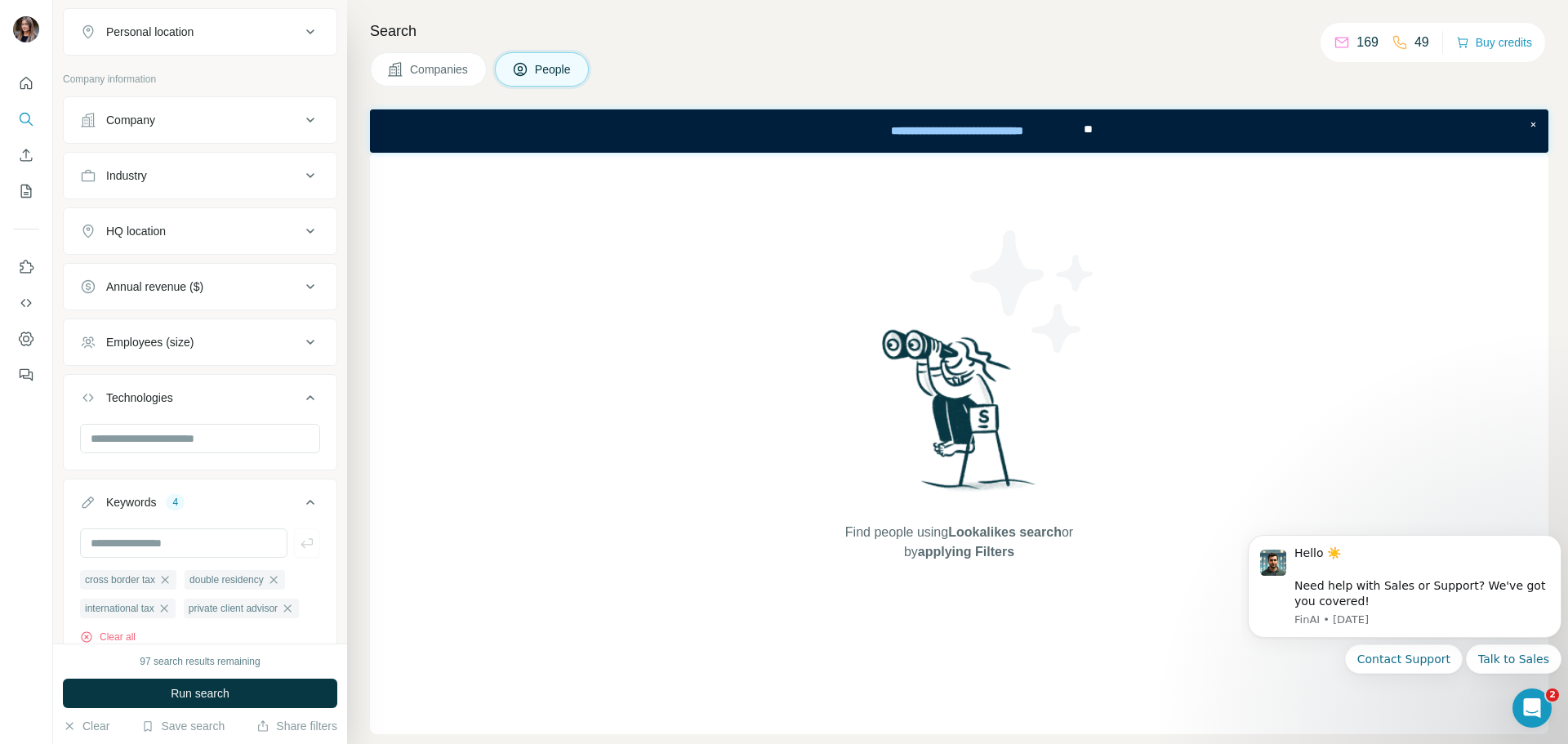
click at [255, 396] on div "Technologies" at bounding box center [190, 397] width 221 height 16
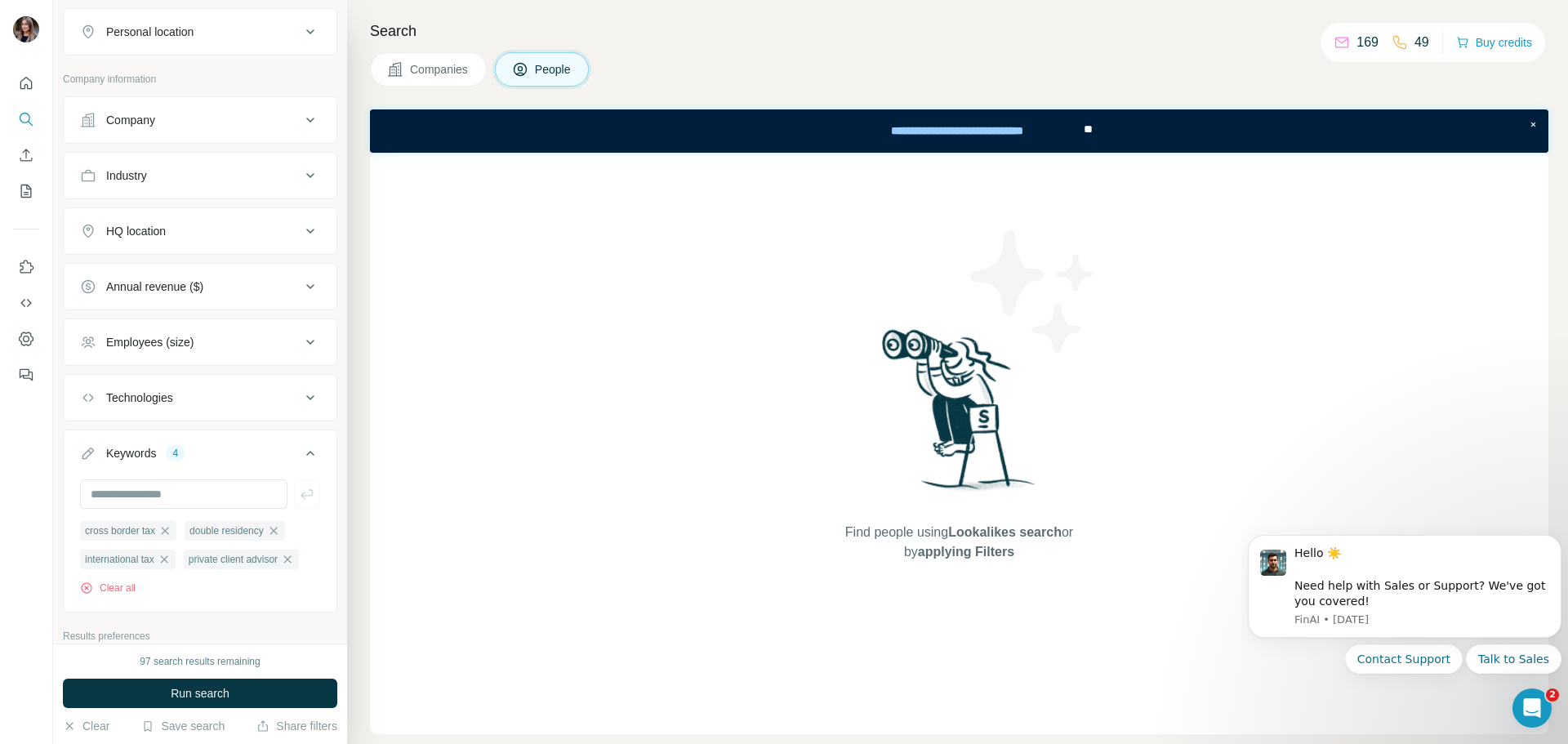
click at [268, 350] on div "Employees (size)" at bounding box center [190, 342] width 221 height 16
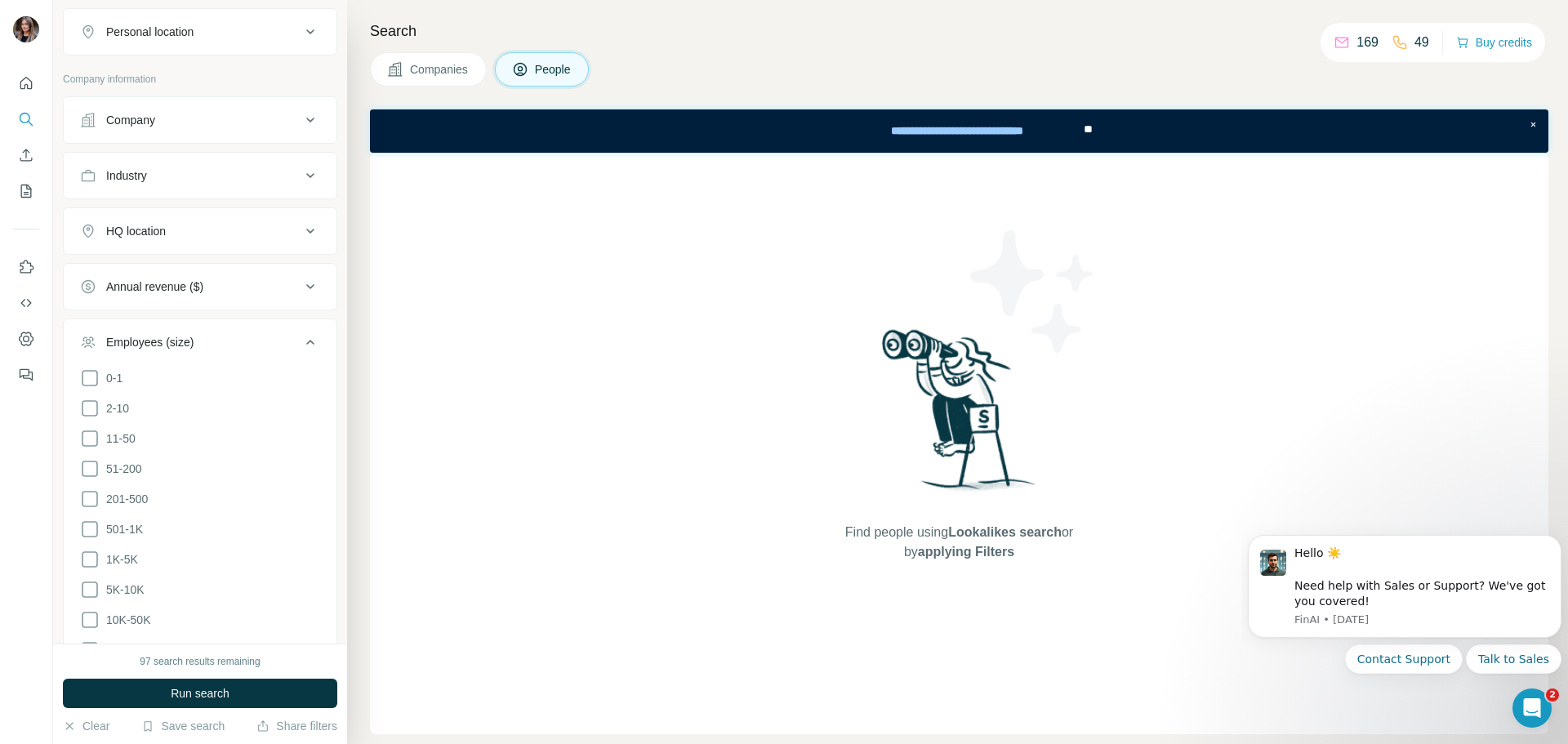
click at [268, 350] on div "Employees (size)" at bounding box center [190, 342] width 221 height 16
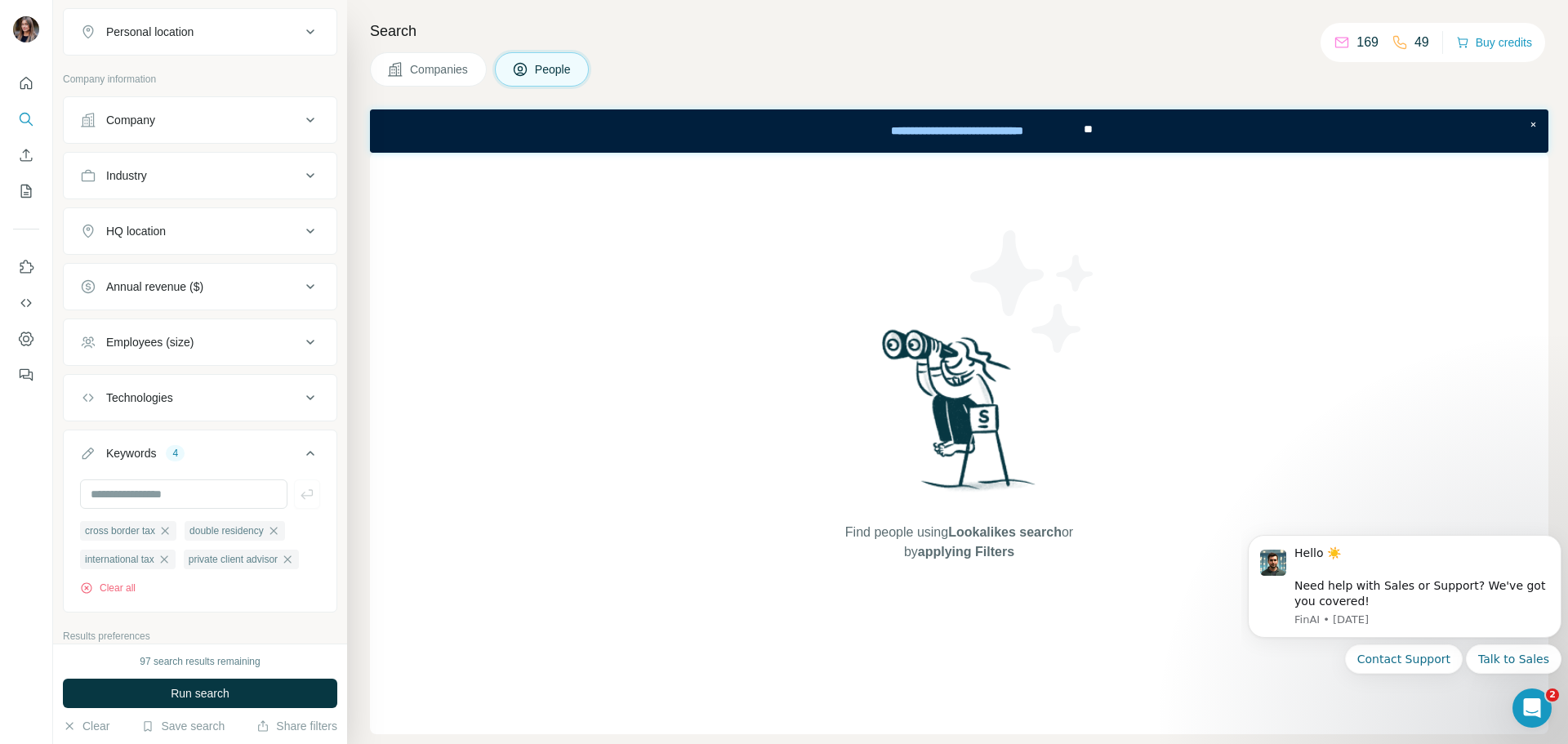
click at [298, 198] on div "Industry" at bounding box center [200, 175] width 274 height 47
click at [300, 174] on icon at bounding box center [310, 175] width 20 height 20
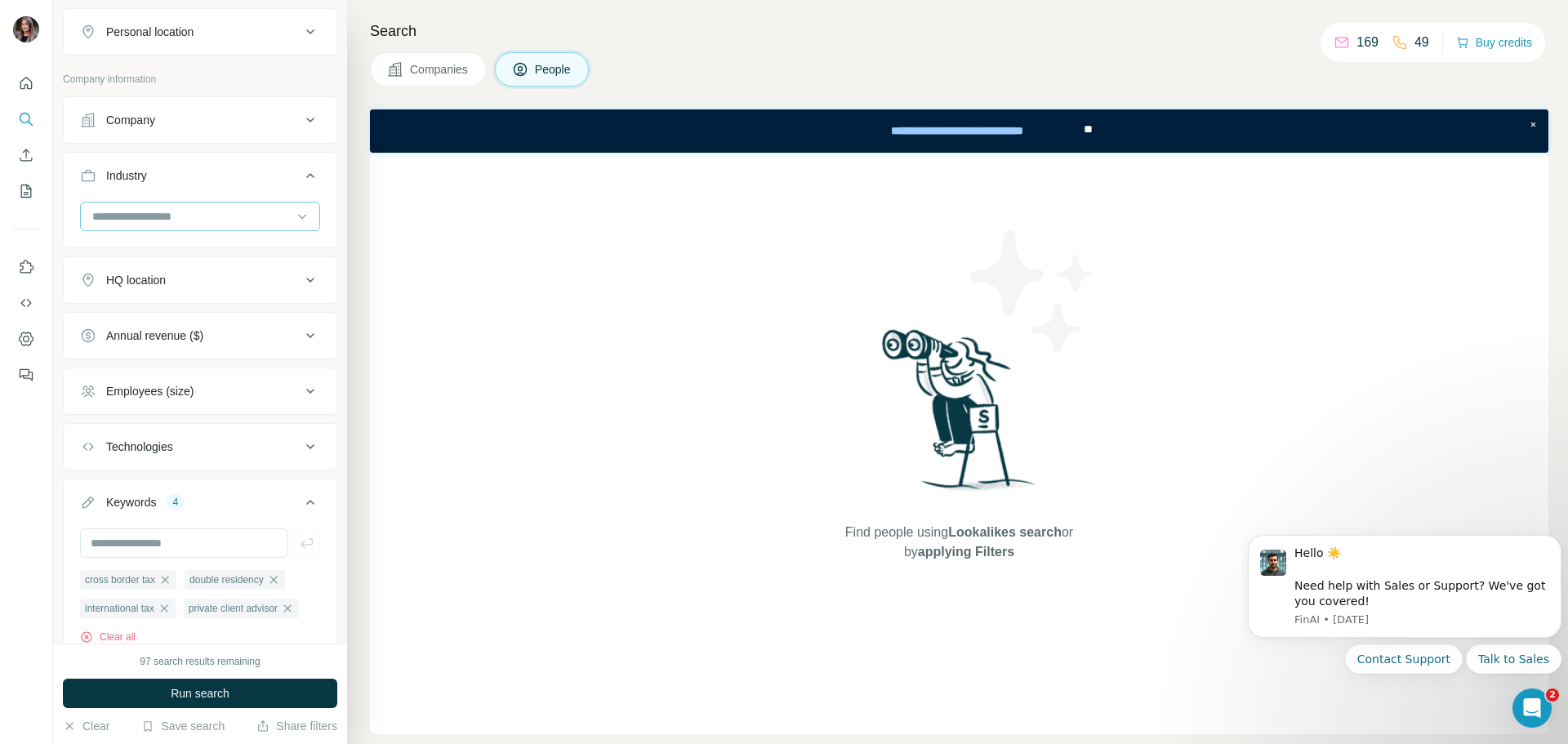
click at [274, 221] on input at bounding box center [191, 216] width 202 height 18
click at [243, 304] on div "Accounting" at bounding box center [194, 314] width 220 height 29
click at [294, 214] on icon at bounding box center [301, 216] width 16 height 16
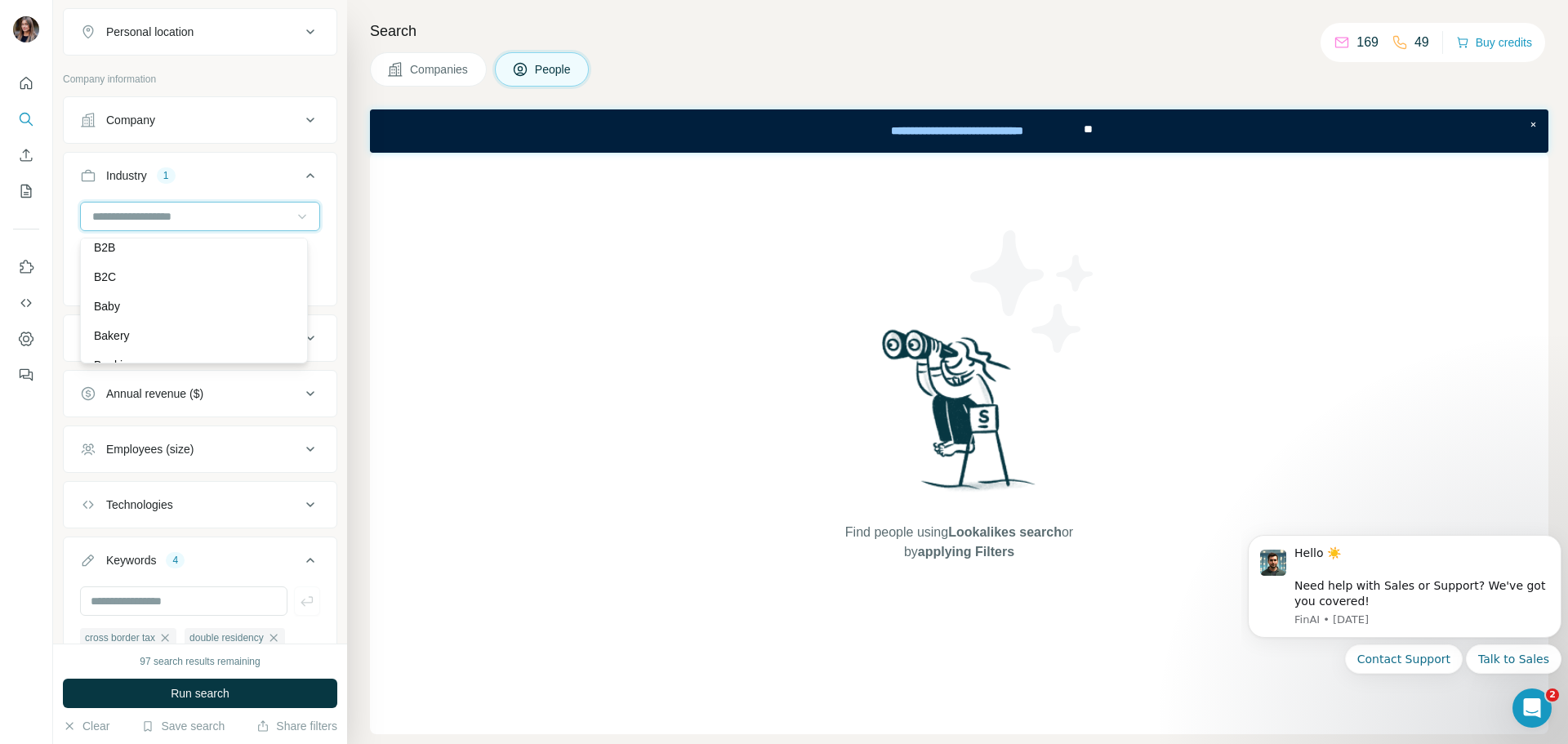
scroll to position [1186, 0]
click at [218, 255] on div "B2B" at bounding box center [193, 246] width 200 height 16
click at [235, 230] on div at bounding box center [191, 217] width 202 height 28
type input "*"
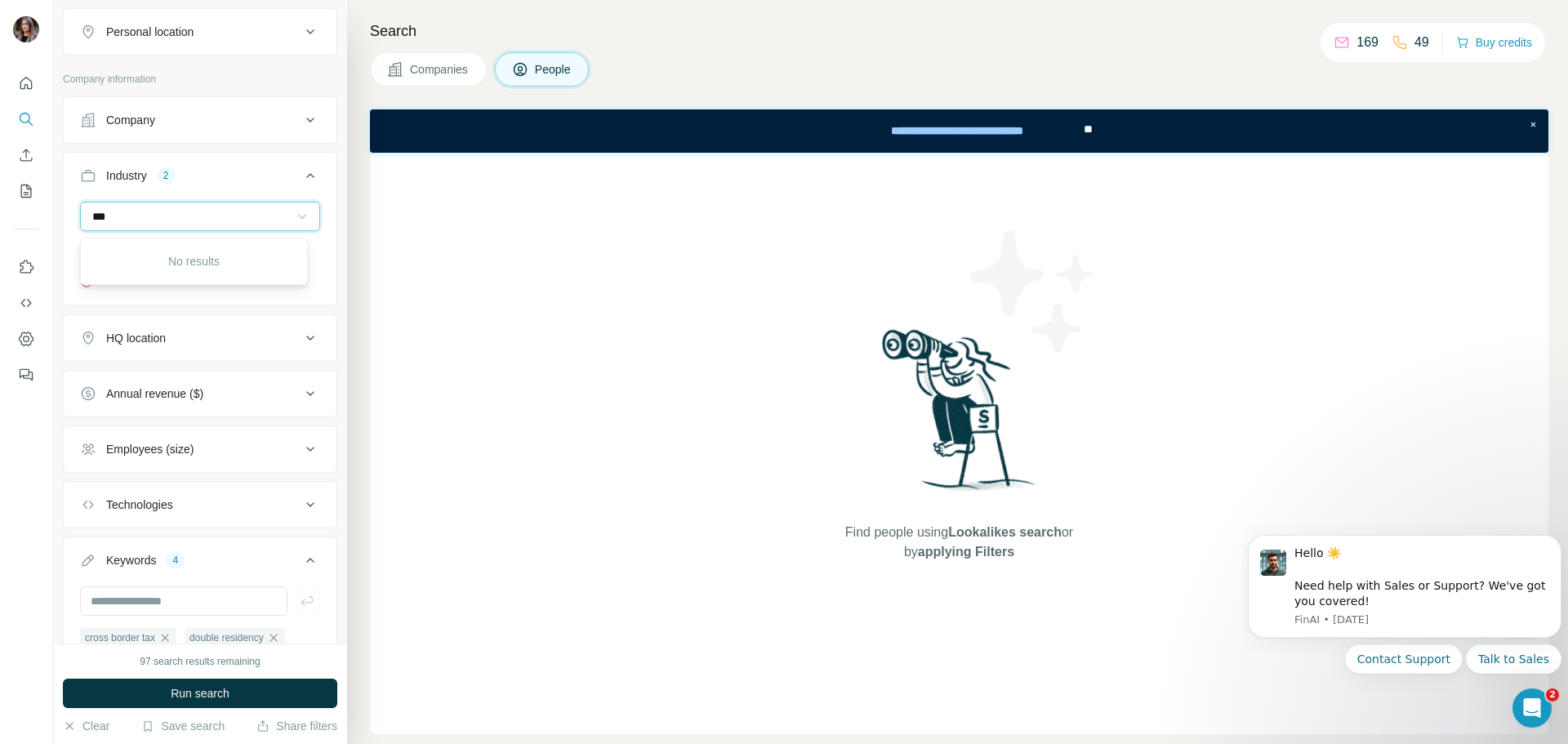
scroll to position [0, 0]
type input "***"
click at [186, 260] on div "Legal" at bounding box center [193, 256] width 200 height 16
click at [183, 216] on input at bounding box center [191, 216] width 202 height 18
type input "*"
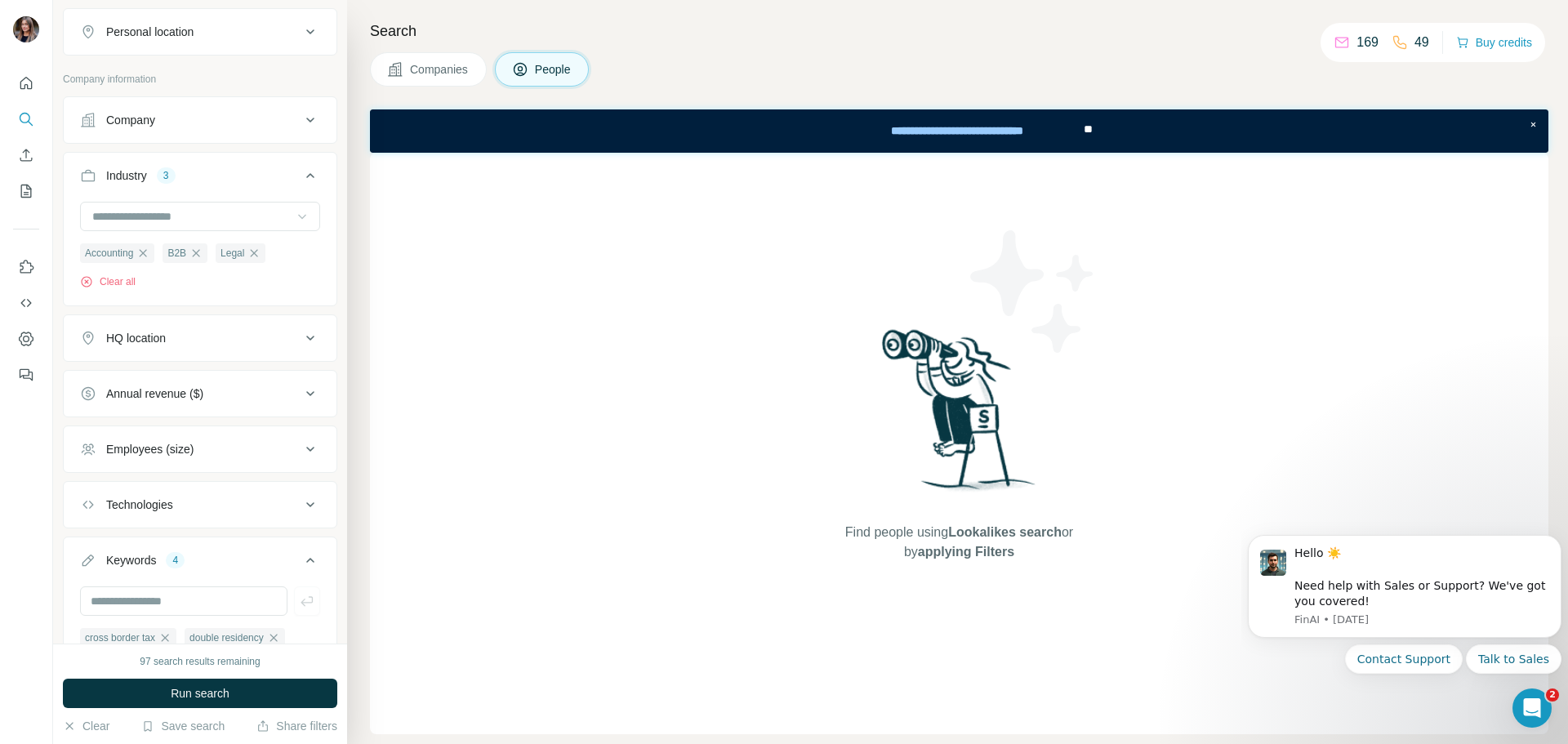
scroll to position [332, 0]
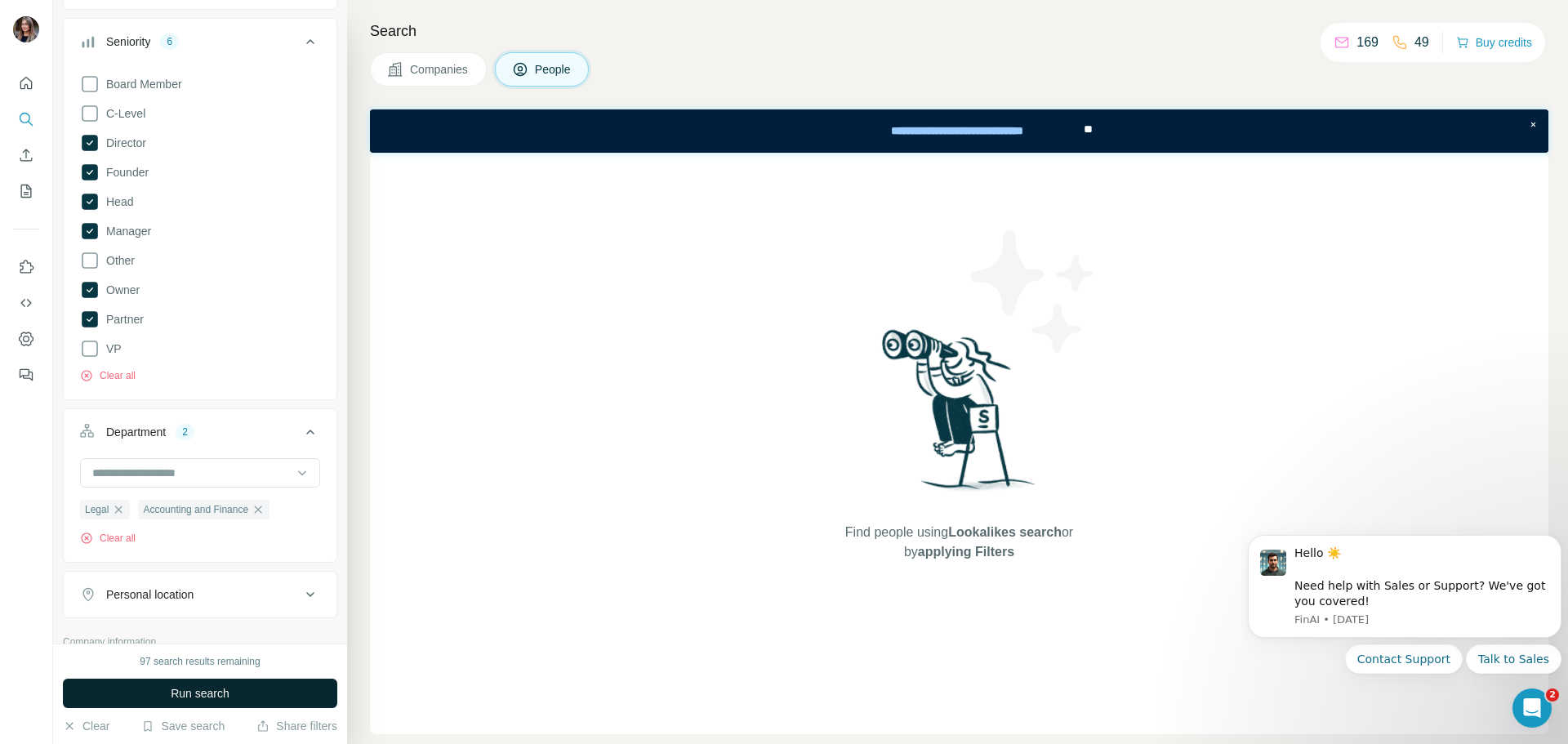
click at [223, 690] on span "Run search" at bounding box center [200, 692] width 59 height 16
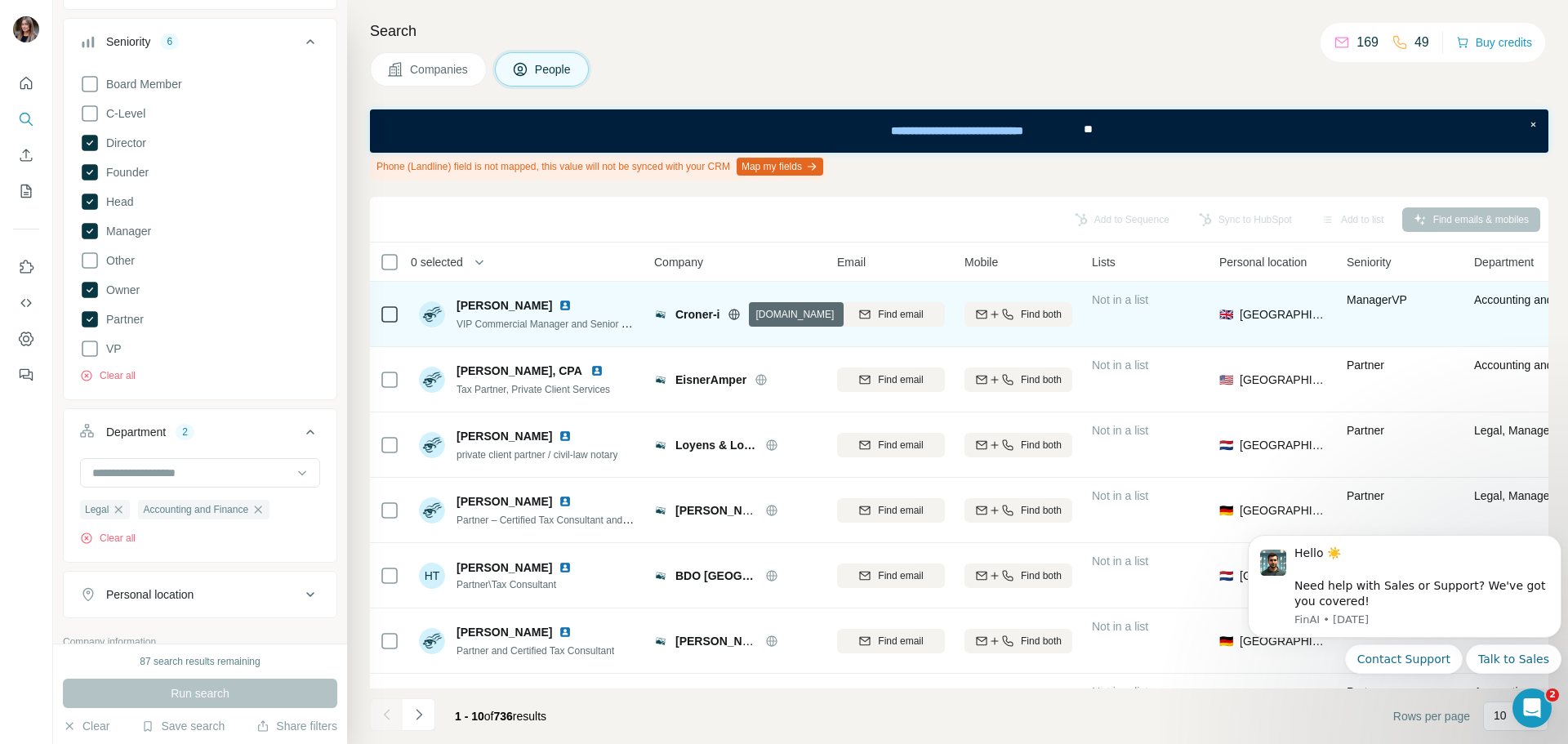
click at [733, 317] on icon at bounding box center [734, 313] width 10 height 10
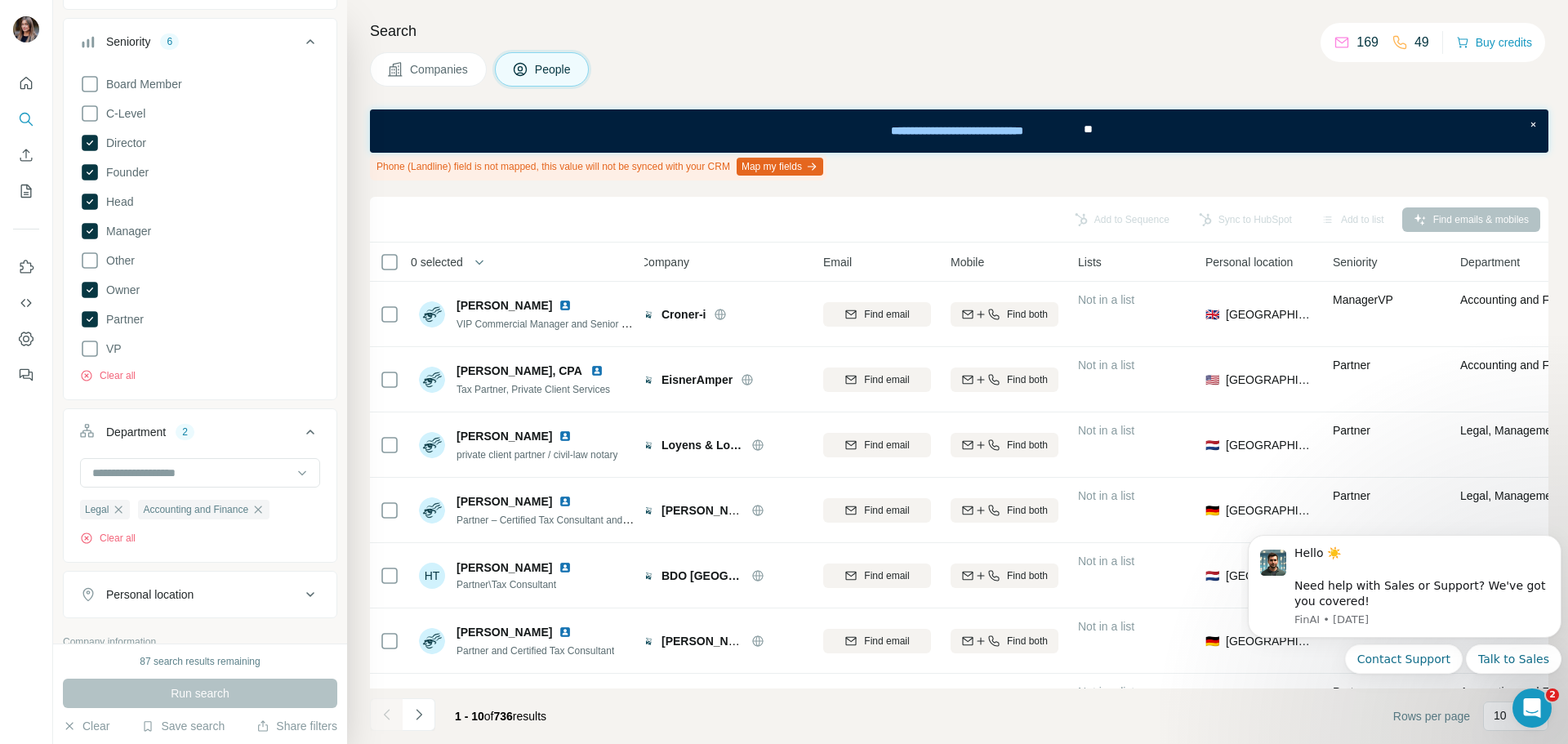
scroll to position [0, 0]
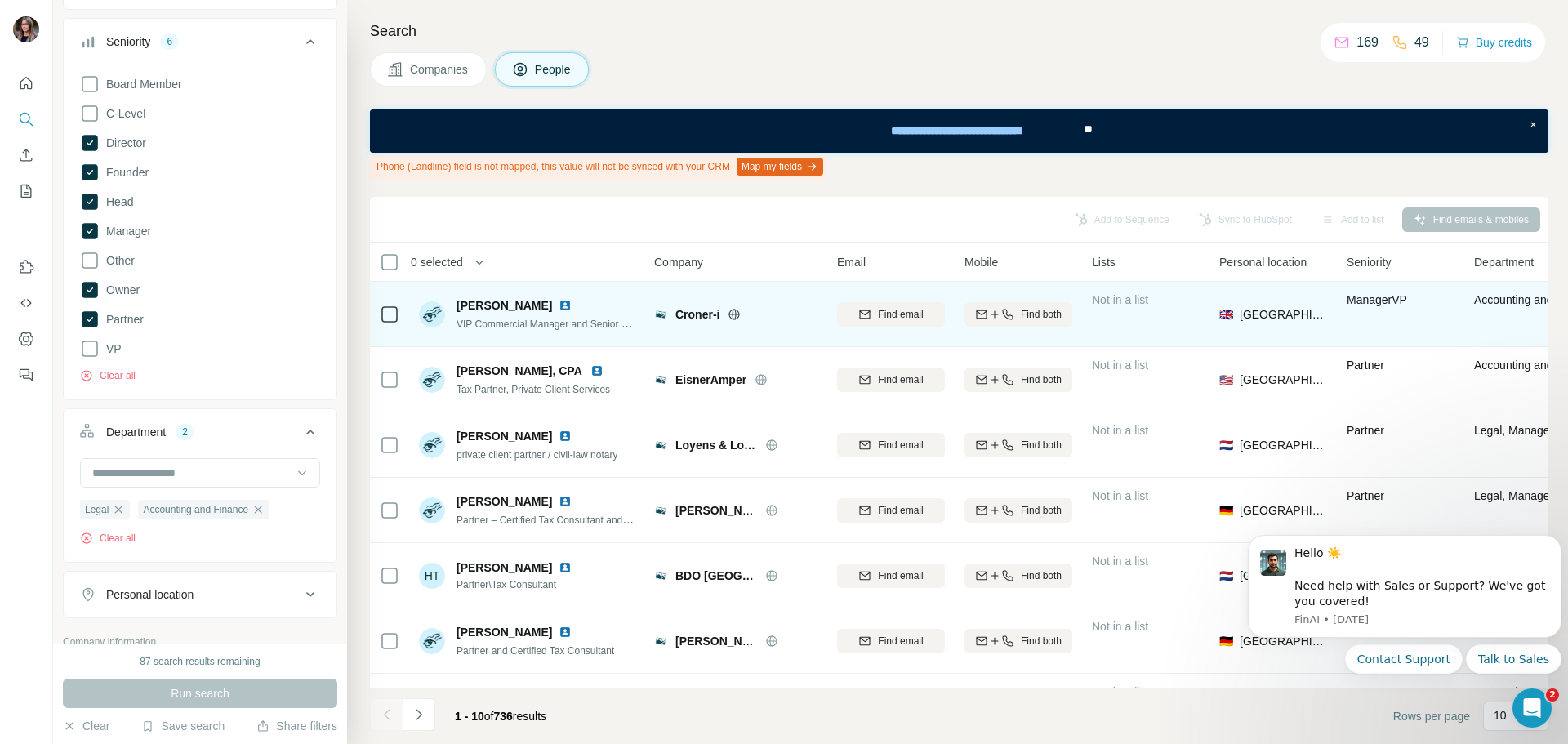
click at [485, 299] on span "[PERSON_NAME]" at bounding box center [504, 305] width 96 height 16
click at [421, 315] on img at bounding box center [432, 314] width 26 height 26
drag, startPoint x: 452, startPoint y: 300, endPoint x: 560, endPoint y: 299, distance: 108.0
click at [560, 299] on div "[PERSON_NAME] VIP Commercial Manager and Senior Tax Consultant" at bounding box center [526, 314] width 217 height 35
copy span "[PERSON_NAME]"
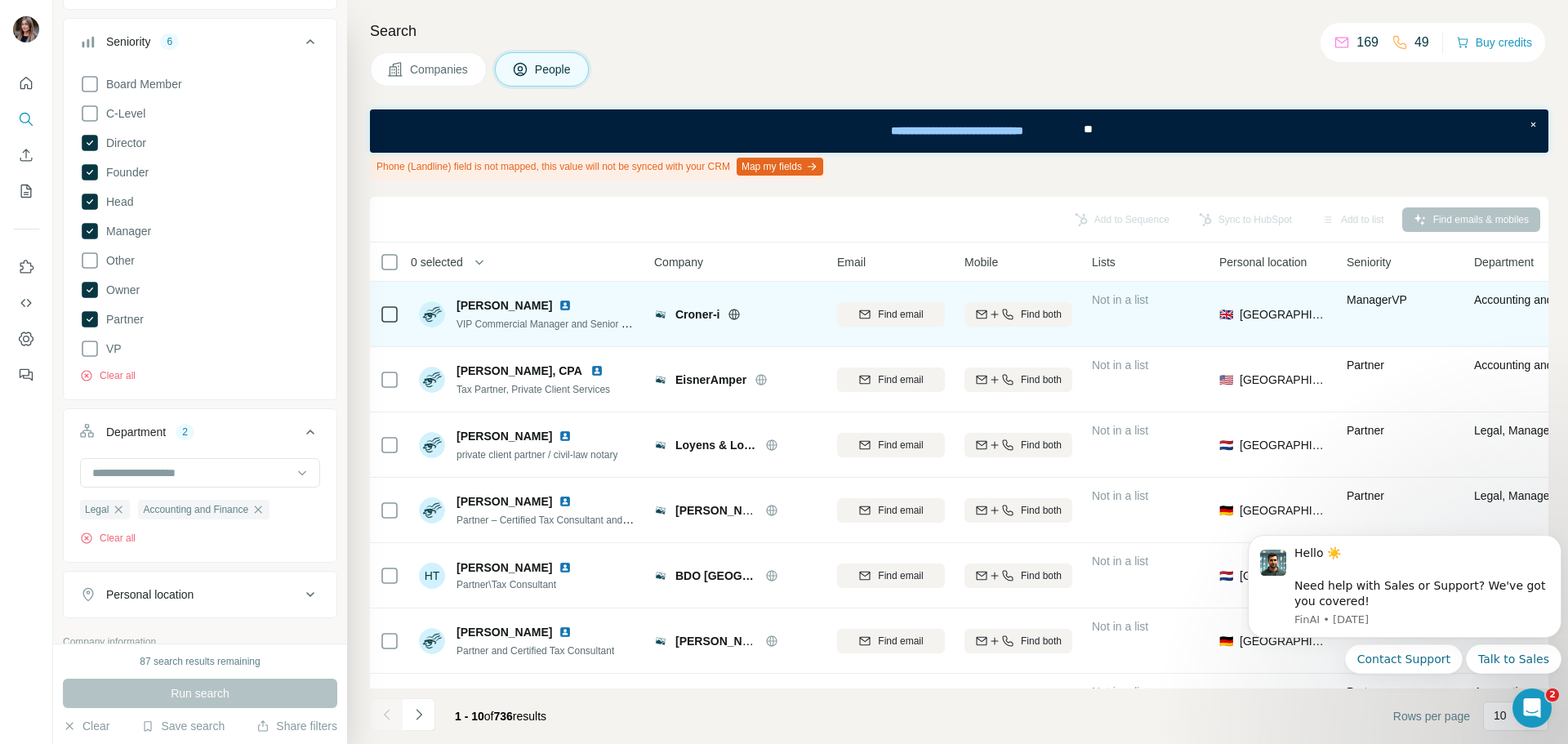
copy span "[PERSON_NAME]"
click at [670, 312] on div "Croner-i" at bounding box center [736, 313] width 163 height 16
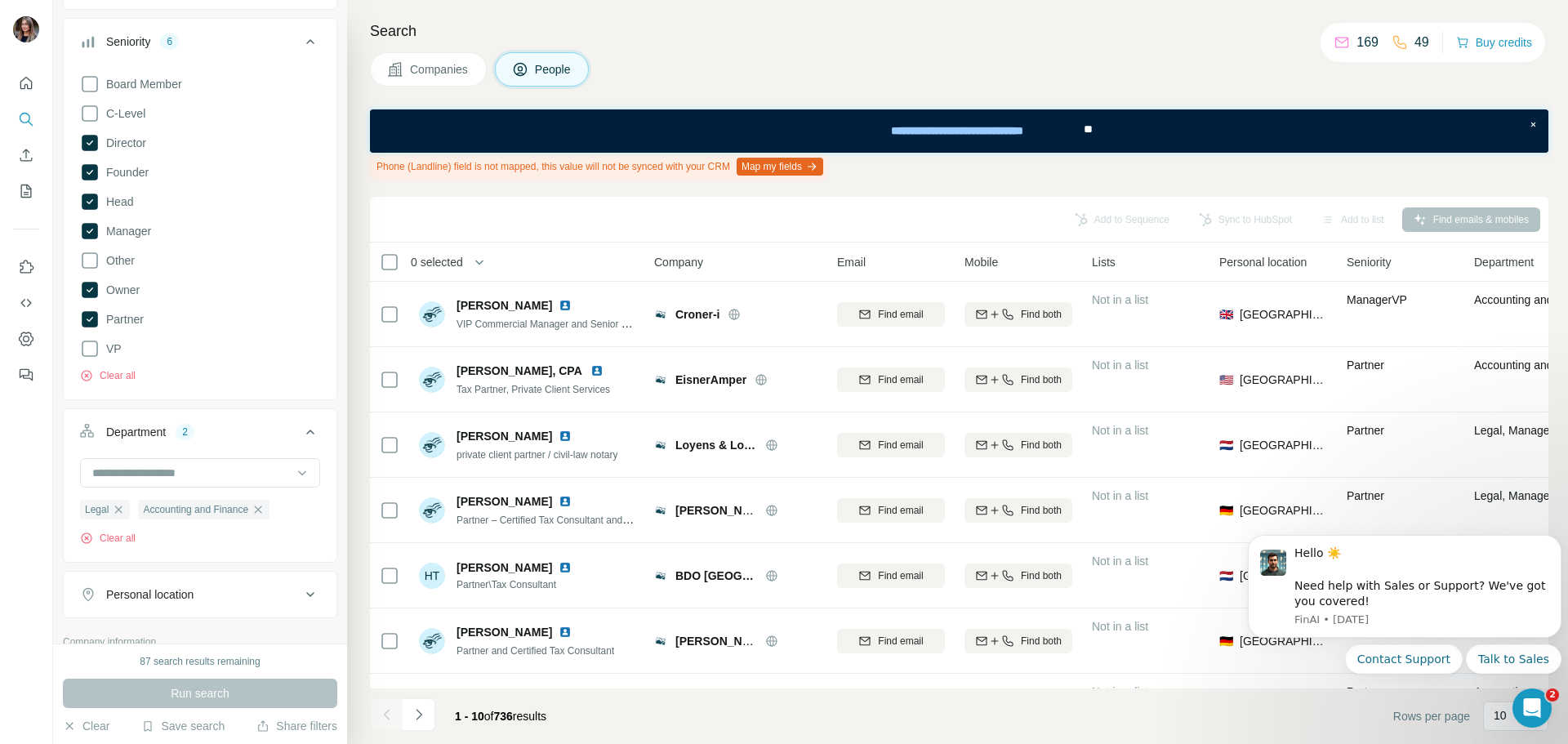
click at [300, 49] on icon at bounding box center [310, 41] width 20 height 20
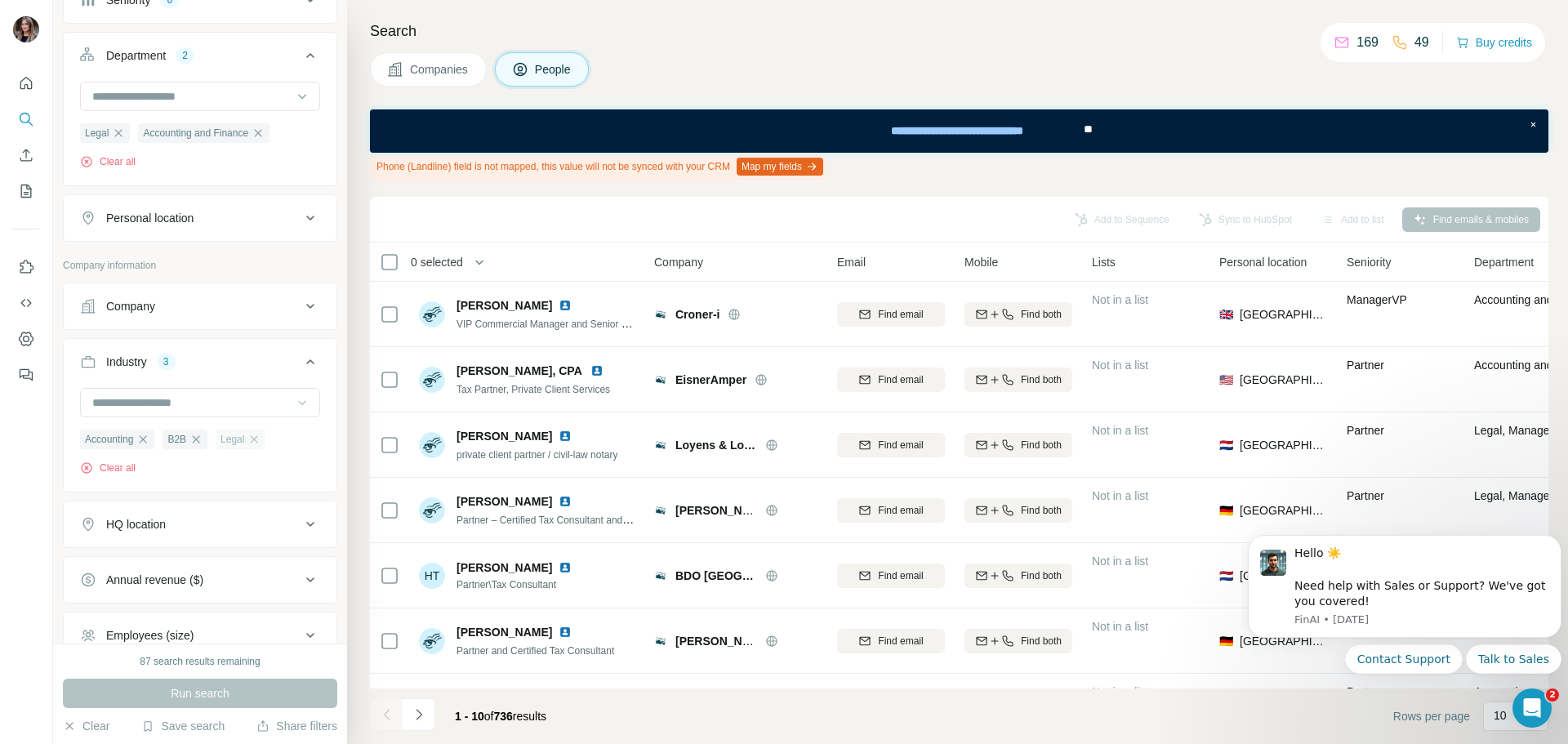
scroll to position [414, 0]
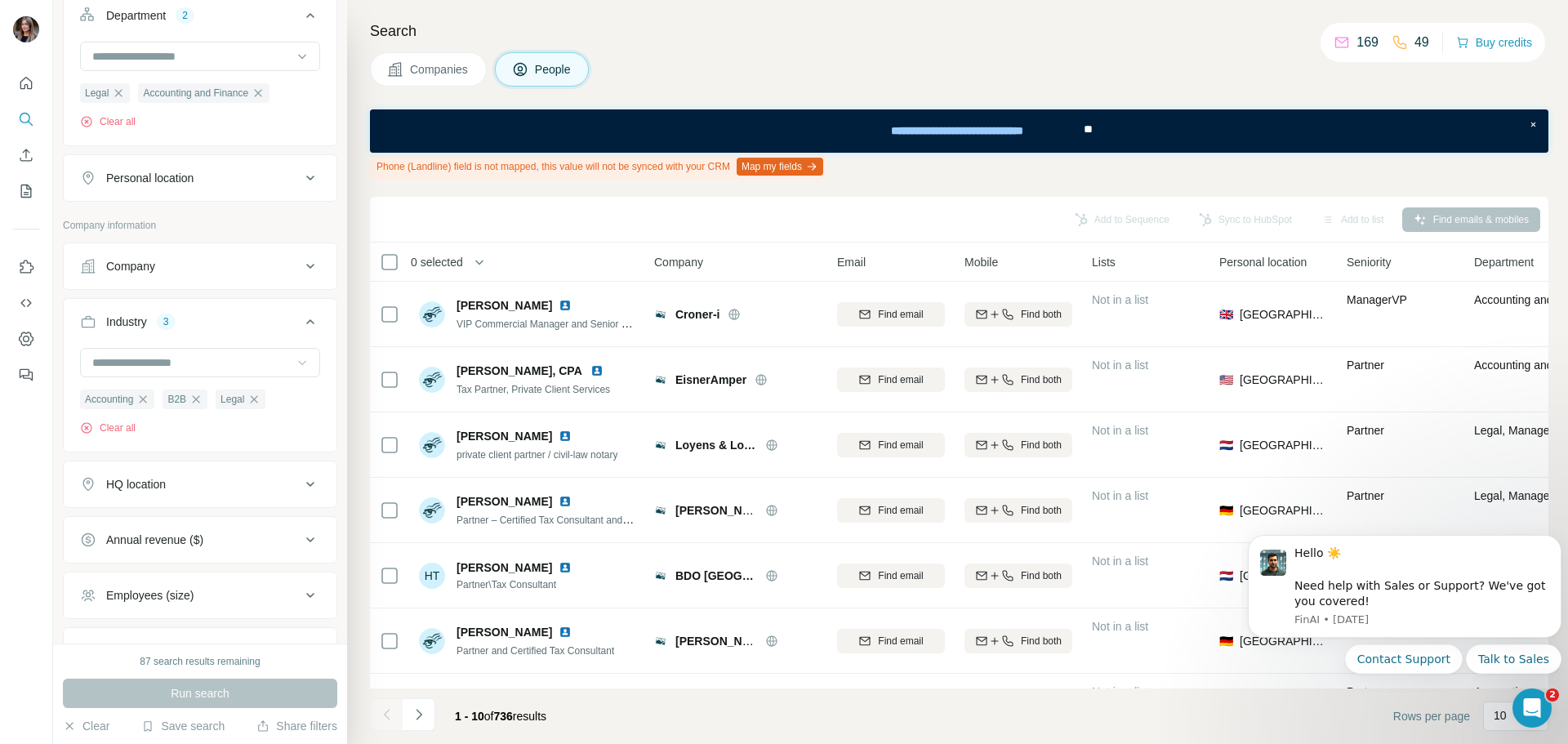
click at [282, 264] on div "Company" at bounding box center [190, 266] width 221 height 16
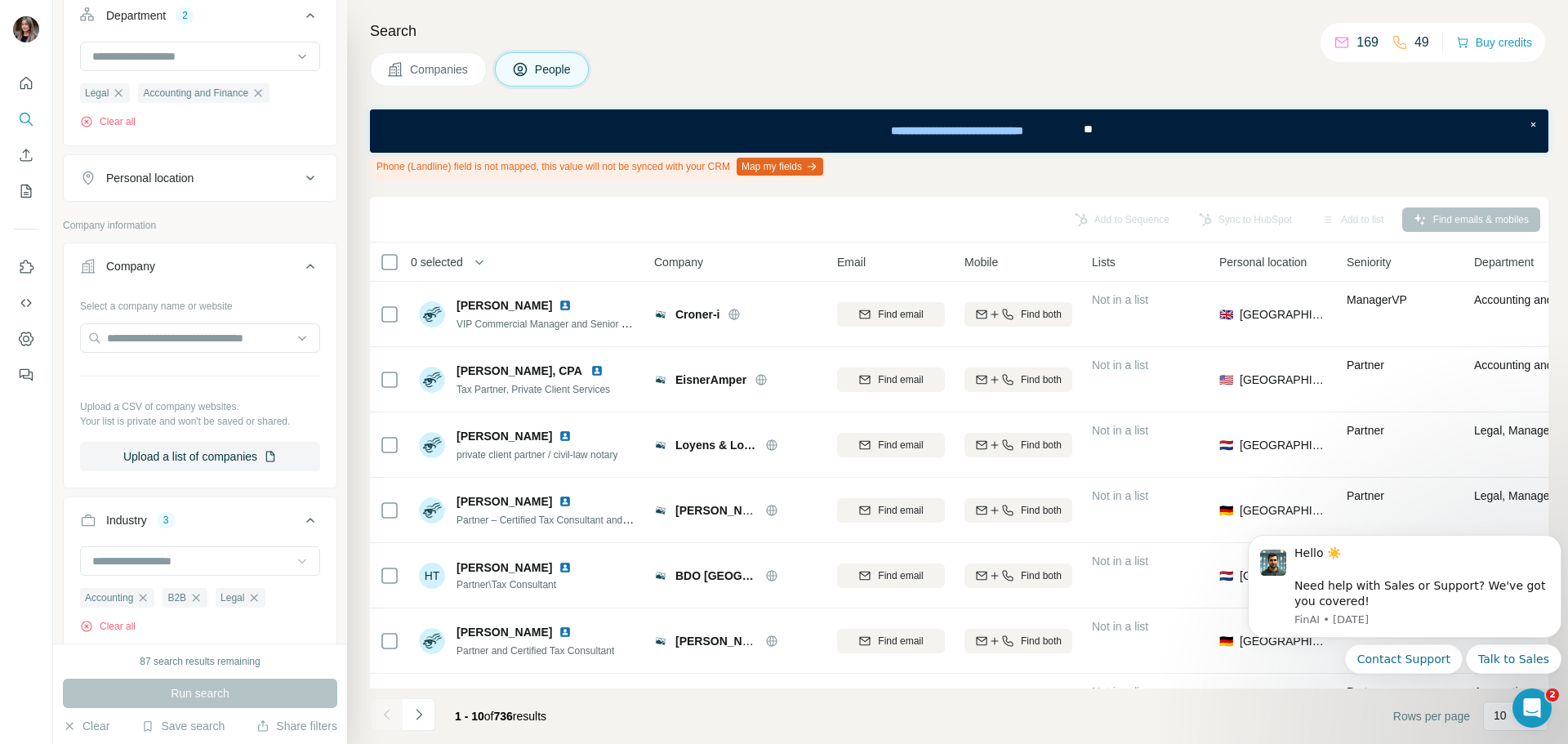
click at [282, 264] on div "Company" at bounding box center [190, 266] width 221 height 16
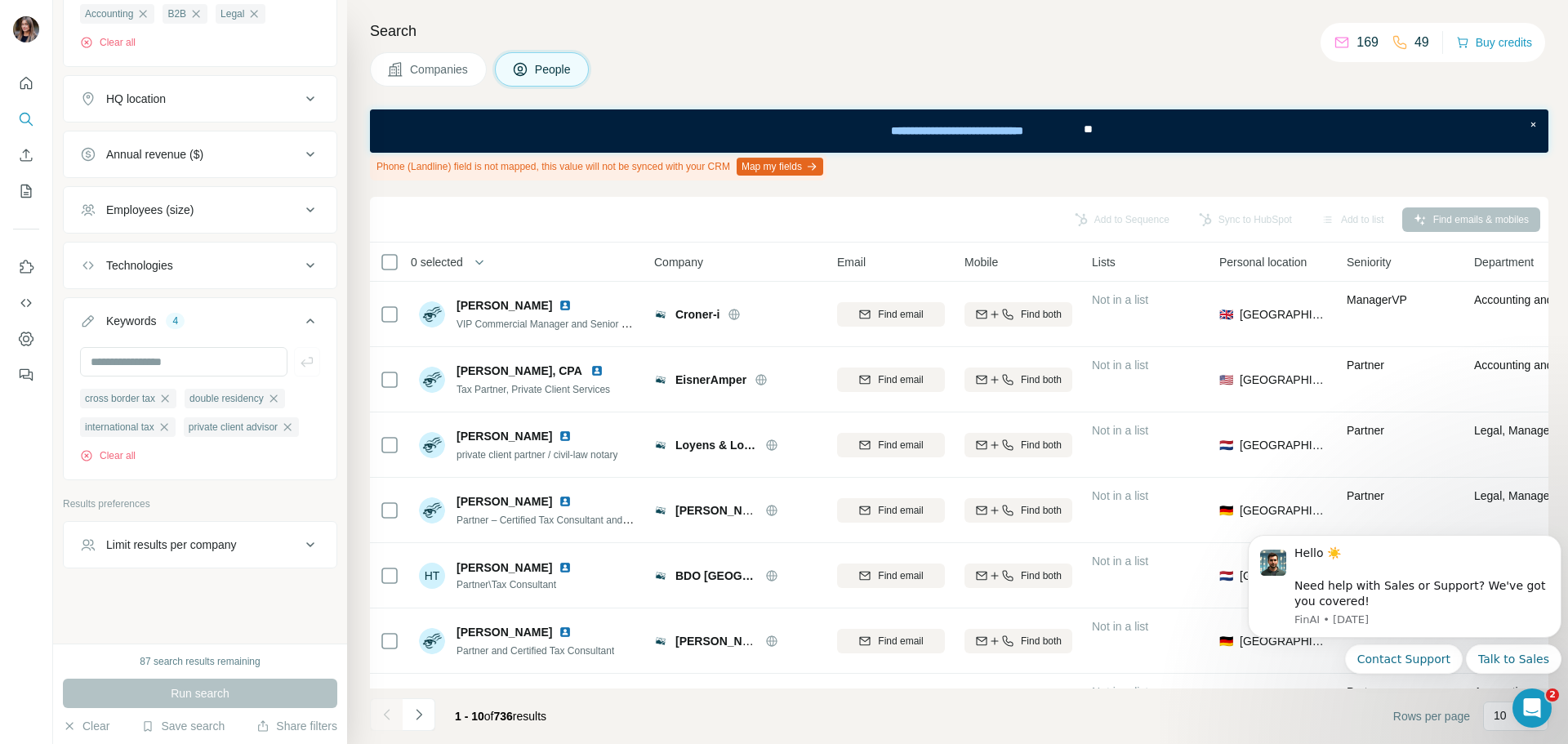
scroll to position [834, 0]
click at [284, 202] on div "Employees (size)" at bounding box center [190, 209] width 221 height 16
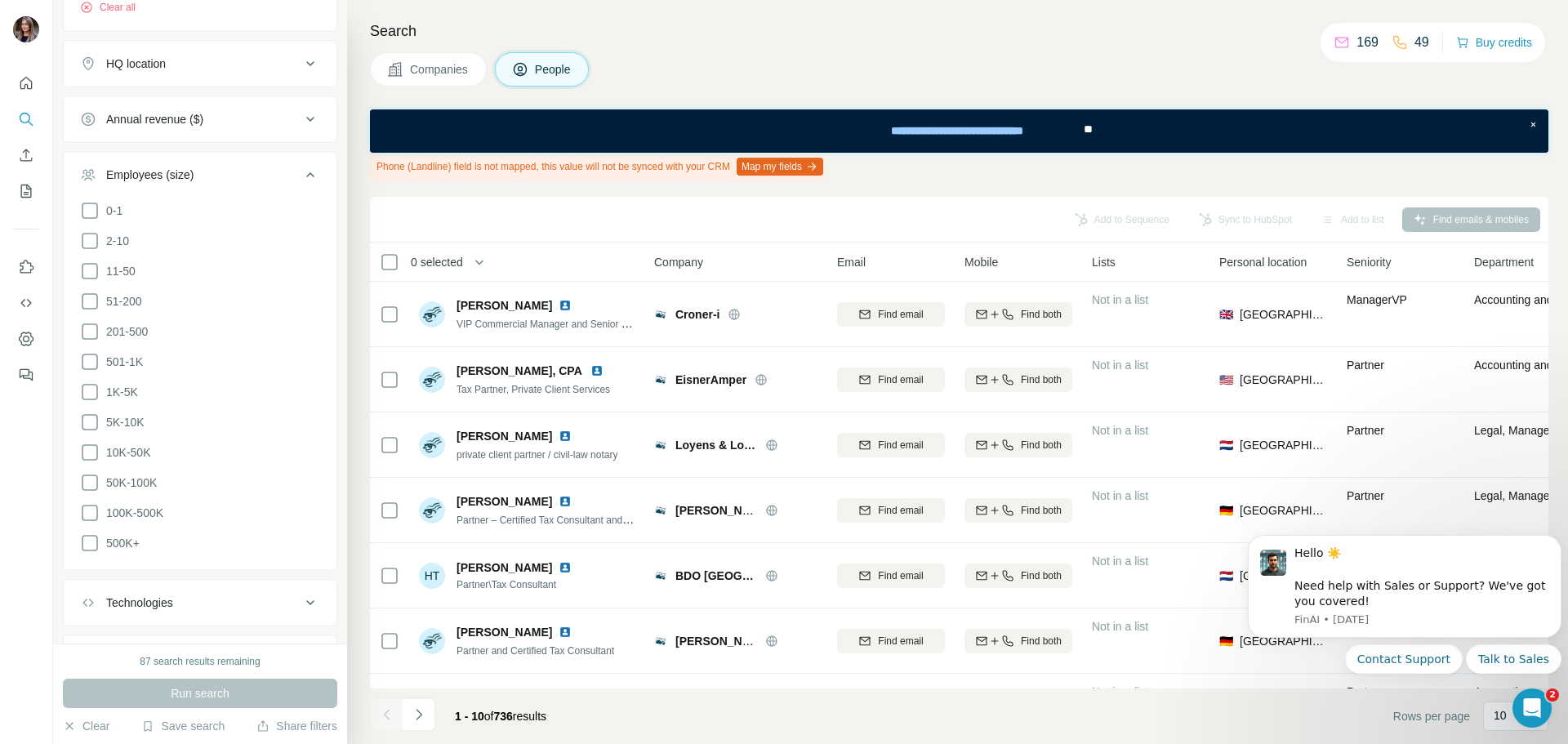
drag, startPoint x: 97, startPoint y: 269, endPoint x: 182, endPoint y: 452, distance: 201.8
click at [97, 271] on icon at bounding box center [89, 270] width 20 height 20
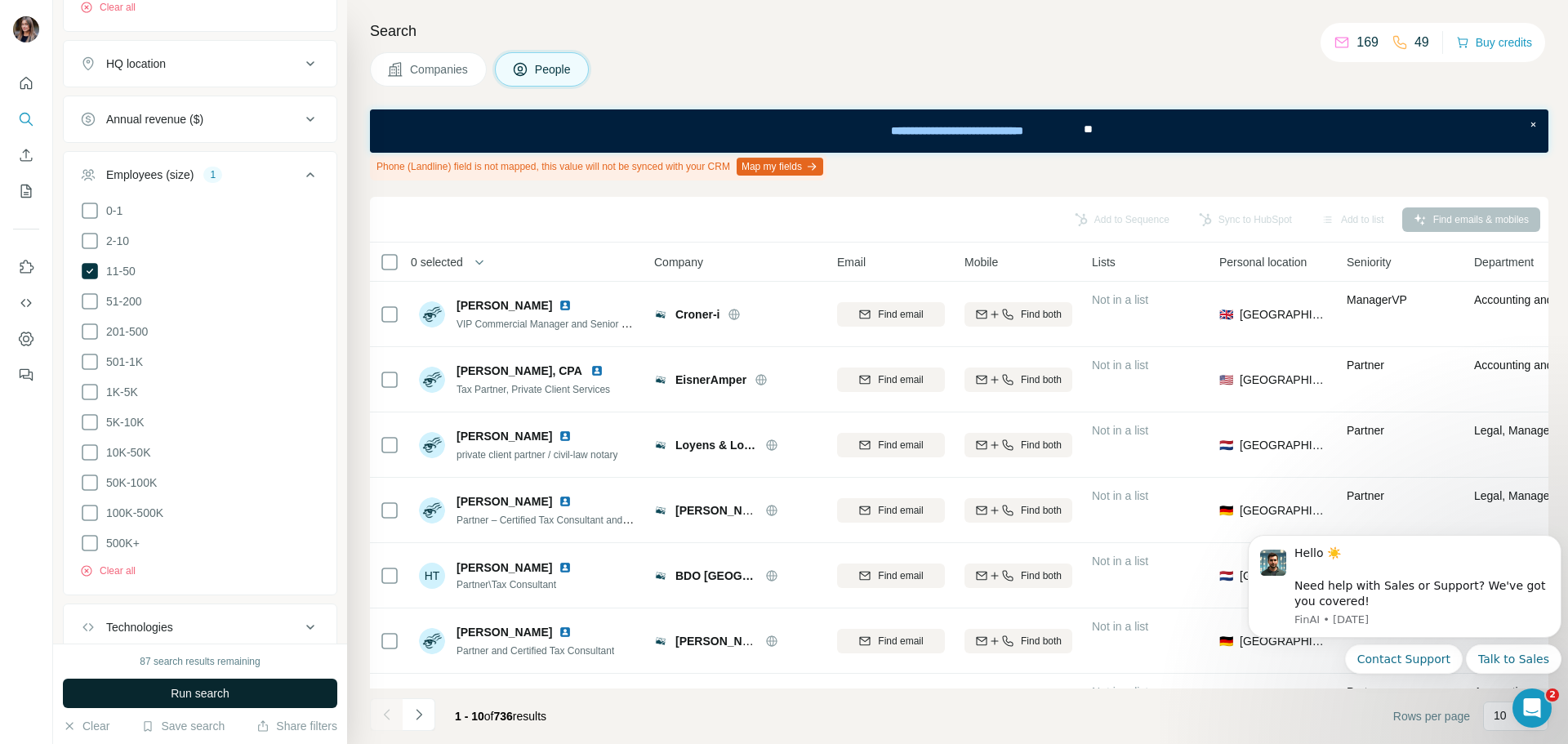
click at [208, 686] on span "Run search" at bounding box center [200, 692] width 59 height 16
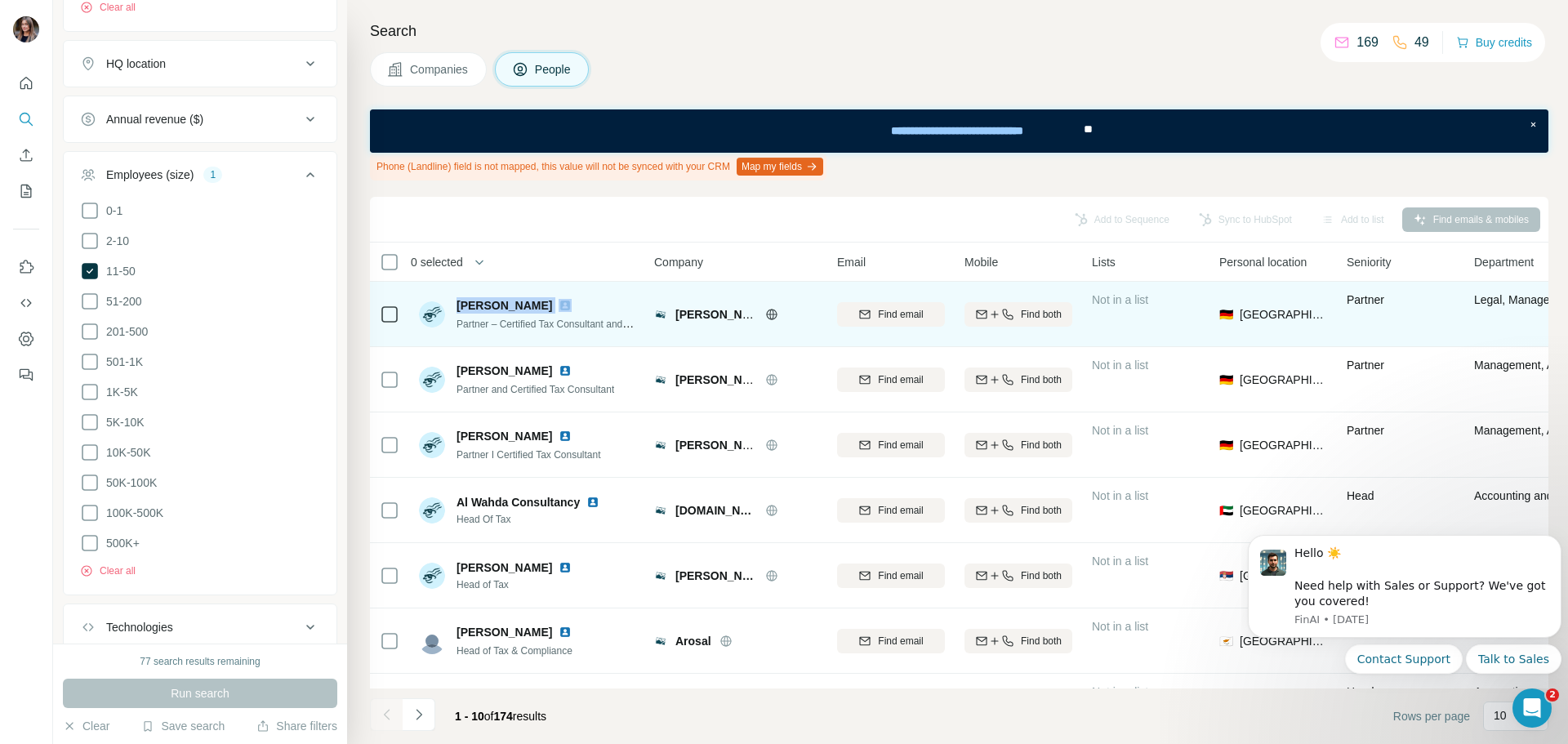
drag, startPoint x: 450, startPoint y: 299, endPoint x: 536, endPoint y: 311, distance: 86.8
click at [536, 311] on div "[PERSON_NAME] Partner – Certified Tax Consultant and Lawyer" at bounding box center [526, 314] width 217 height 35
copy span "[PERSON_NAME]"
